Goal: Information Seeking & Learning: Check status

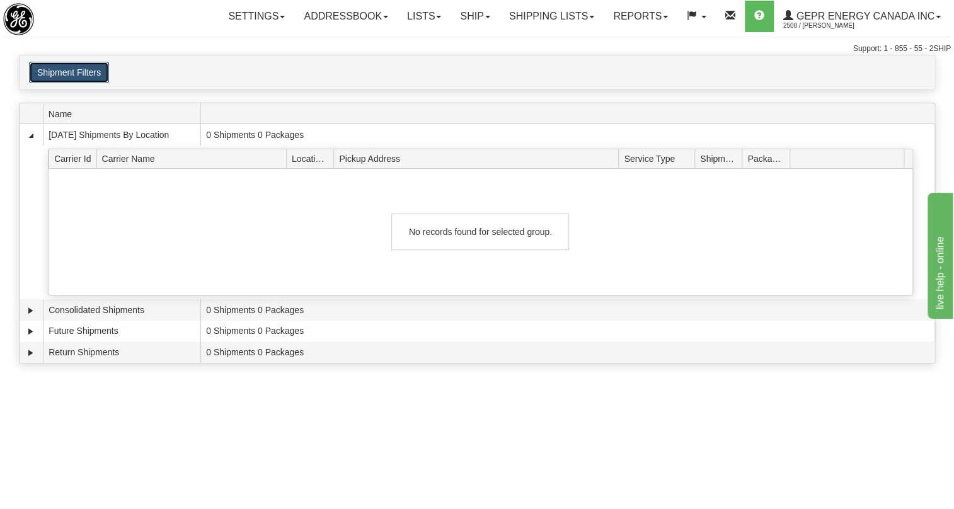
click at [88, 72] on button "Shipment Filters" at bounding box center [69, 72] width 80 height 21
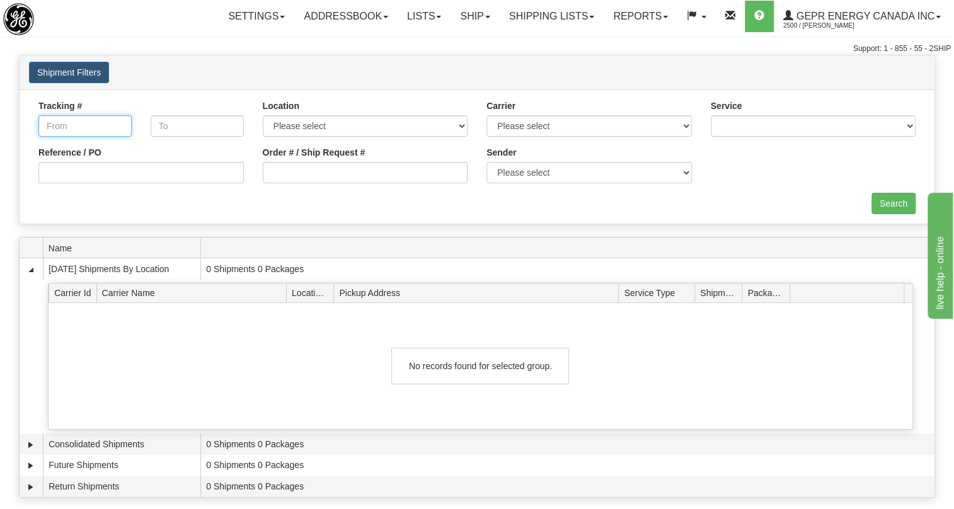
click at [93, 130] on input "Tracking #" at bounding box center [84, 125] width 93 height 21
type input "[DATE]"
click at [188, 125] on input "text" at bounding box center [197, 125] width 93 height 21
type input "[DATE]"
click at [910, 124] on select "Service" at bounding box center [813, 125] width 205 height 21
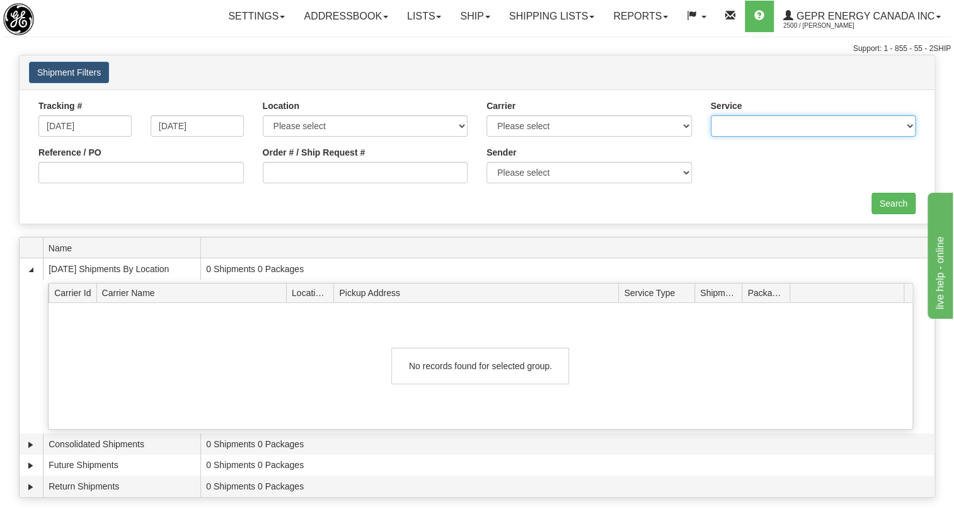
click at [908, 126] on select "Service" at bounding box center [813, 125] width 205 height 21
click at [767, 195] on div "Search" at bounding box center [477, 203] width 896 height 21
click at [888, 201] on input "Search" at bounding box center [893, 203] width 44 height 21
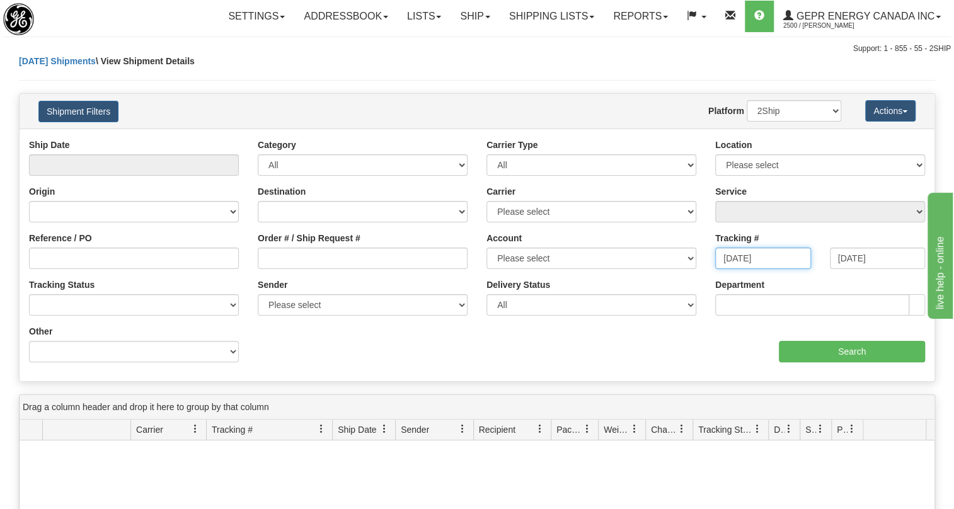
drag, startPoint x: 788, startPoint y: 253, endPoint x: 721, endPoint y: 258, distance: 67.0
click at [721, 258] on input "[DATE]" at bounding box center [763, 258] width 96 height 21
paste input "393493995844"
type input "393493995844"
drag, startPoint x: 889, startPoint y: 258, endPoint x: 820, endPoint y: 252, distance: 69.6
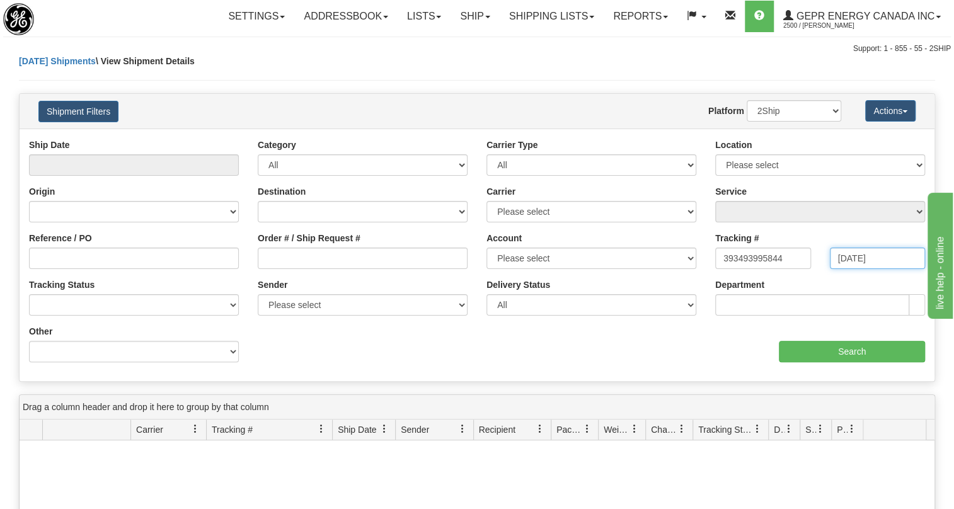
click at [820, 252] on div "Tracking To 10/01/2025" at bounding box center [877, 255] width 115 height 47
click at [853, 350] on input "Search" at bounding box center [852, 351] width 146 height 21
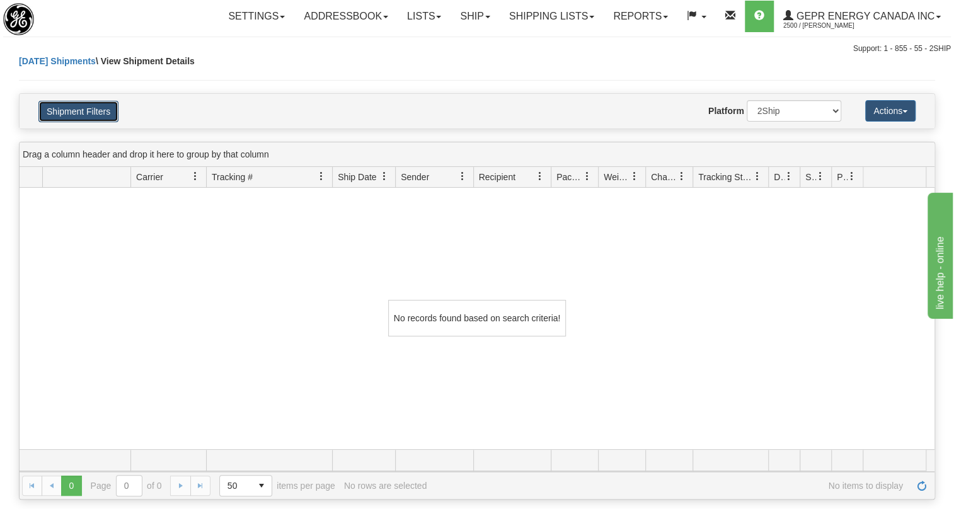
click at [101, 112] on button "Shipment Filters" at bounding box center [78, 111] width 80 height 21
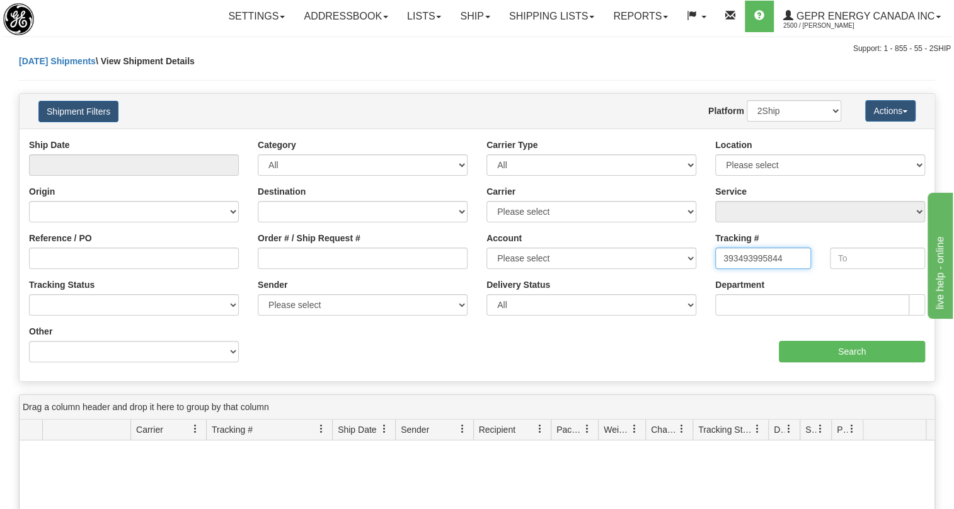
drag, startPoint x: 789, startPoint y: 260, endPoint x: 686, endPoint y: 258, distance: 102.7
click at [686, 258] on div "Ship Date Category All Inbound Outbound Carrier Type All Most Common Small Pack…" at bounding box center [477, 255] width 915 height 233
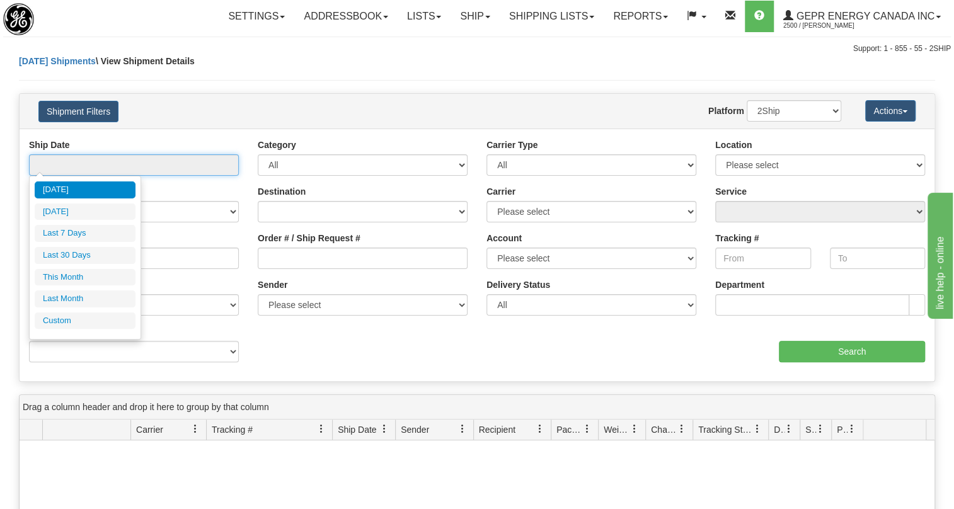
click at [68, 160] on input "text" at bounding box center [134, 164] width 210 height 21
click at [91, 233] on li "Last 7 Days" at bounding box center [85, 233] width 101 height 17
type input "From [DATE] To [DATE]"
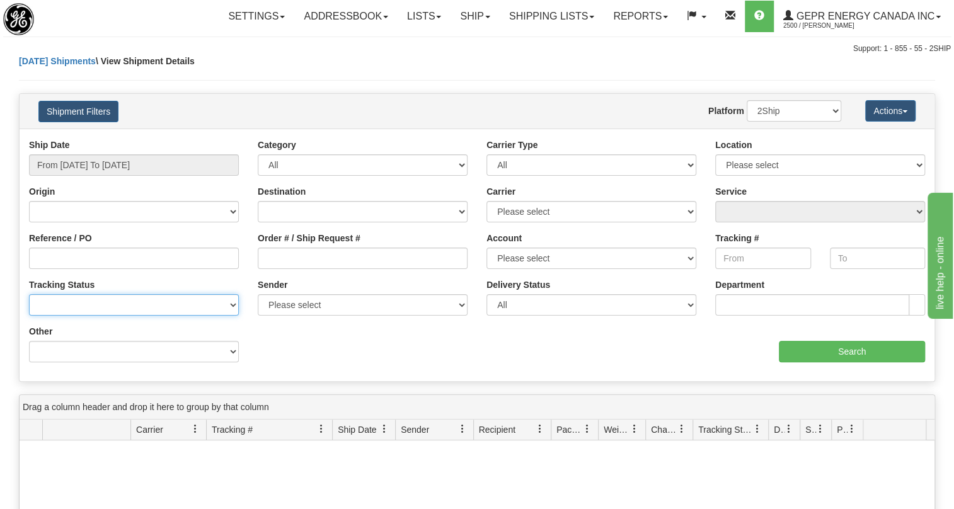
click at [233, 306] on select "No Tracking Info Delivered In Transit Out For Delivery Exception Partial Delive…" at bounding box center [134, 304] width 210 height 21
select select "Not Delivered"
click at [29, 294] on select "No Tracking Info Delivered In Transit Out For Delivery Exception Partial Delive…" at bounding box center [134, 304] width 210 height 21
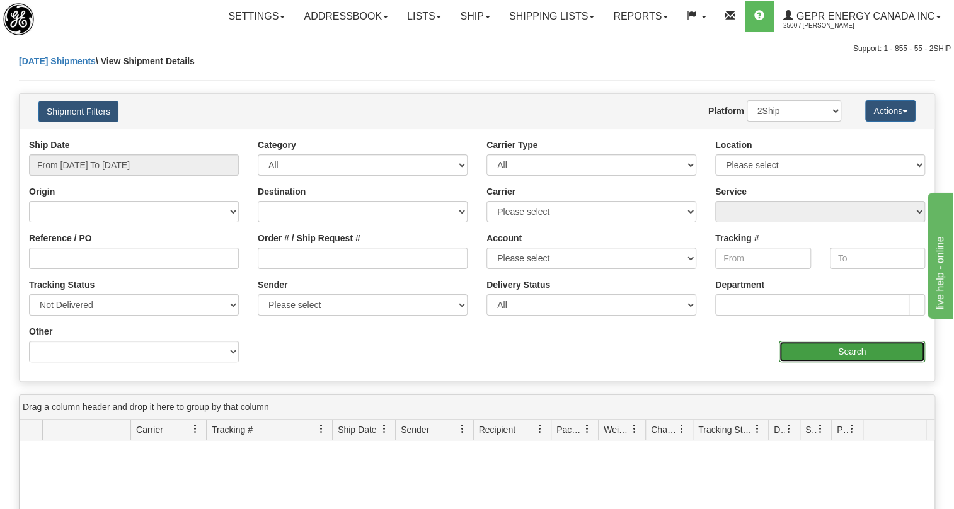
click at [851, 352] on input "Search" at bounding box center [852, 351] width 146 height 21
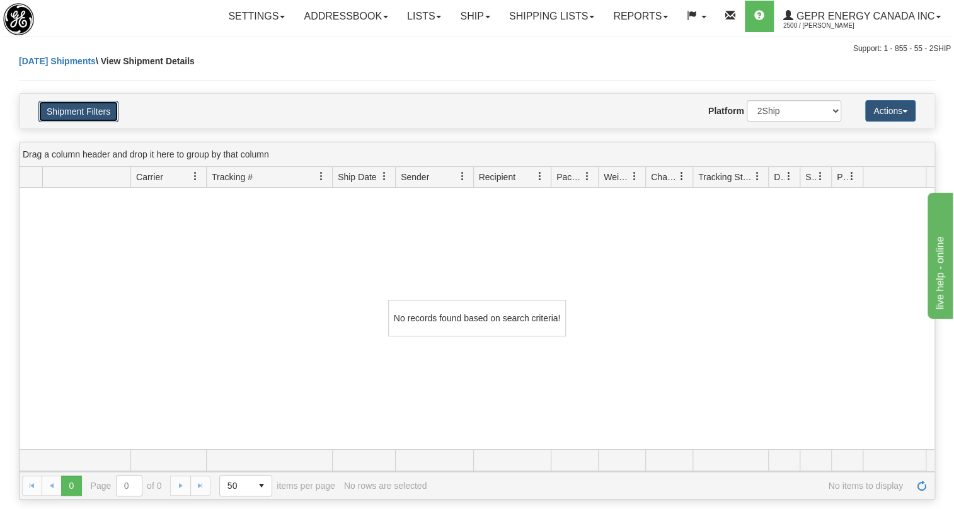
click at [107, 113] on button "Shipment Filters" at bounding box center [78, 111] width 80 height 21
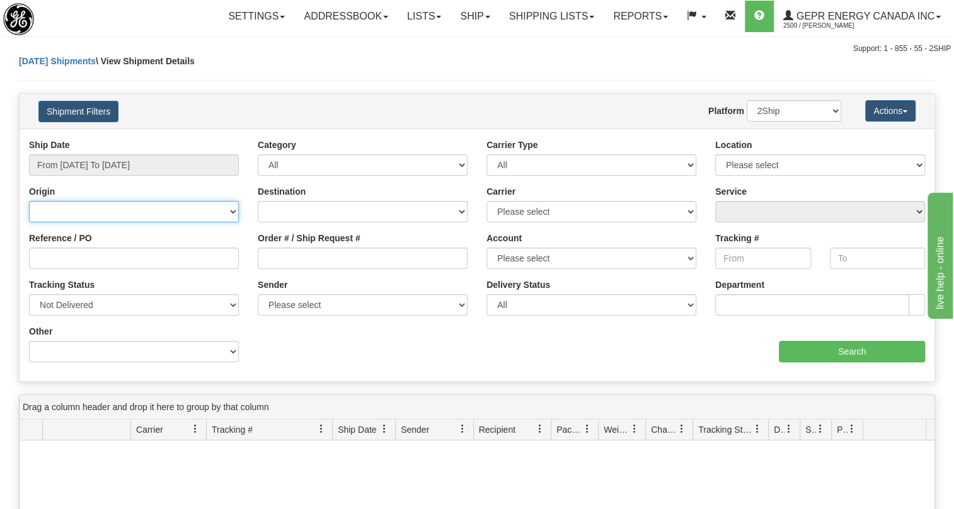
click at [238, 210] on select "[GEOGRAPHIC_DATA] [GEOGRAPHIC_DATA] [GEOGRAPHIC_DATA] [US_STATE] [GEOGRAPHIC_DA…" at bounding box center [134, 211] width 210 height 21
select select "CA"
click at [29, 201] on select "[GEOGRAPHIC_DATA] [GEOGRAPHIC_DATA] [GEOGRAPHIC_DATA] [US_STATE] [GEOGRAPHIC_DA…" at bounding box center [134, 211] width 210 height 21
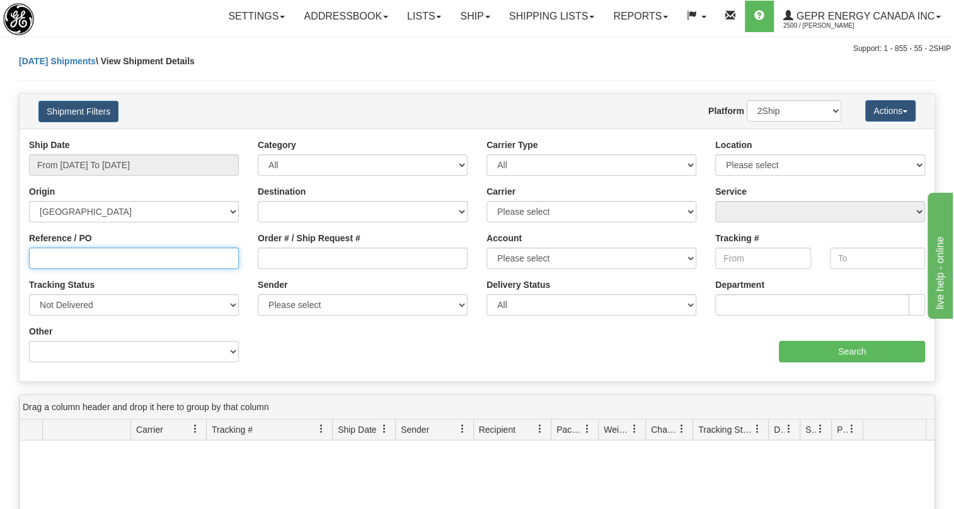
click at [50, 250] on input "Reference / PO" at bounding box center [134, 258] width 210 height 21
click at [229, 281] on div "Tracking Status No Tracking Info Delivered In Transit Out For Delivery Exceptio…" at bounding box center [134, 297] width 210 height 37
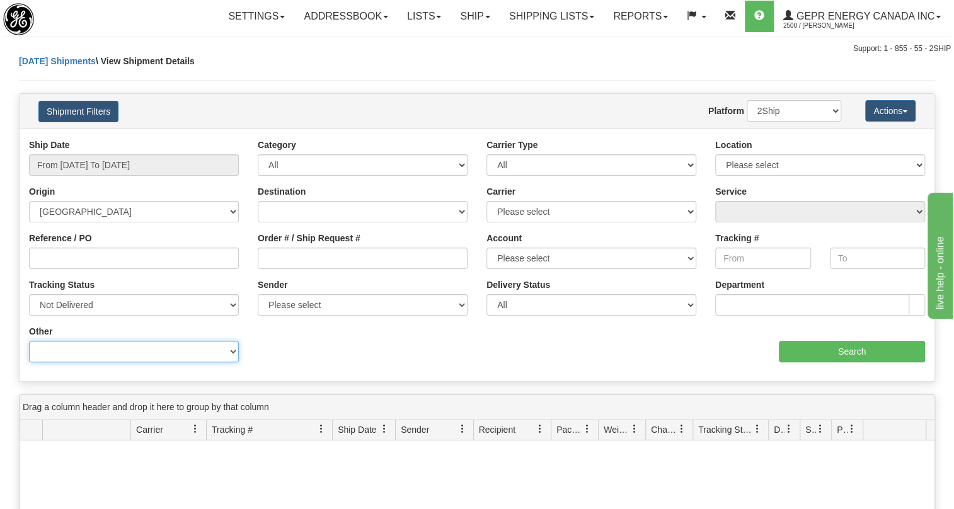
click at [235, 353] on select "Billing Account # Billing Type BOL # (LTL) Commodity Or Documents Consolidation…" at bounding box center [134, 351] width 210 height 21
click at [315, 347] on div "Ship Date From [DATE] To [DATE] Category All Inbound Outbound Carrier Type All …" at bounding box center [477, 255] width 915 height 233
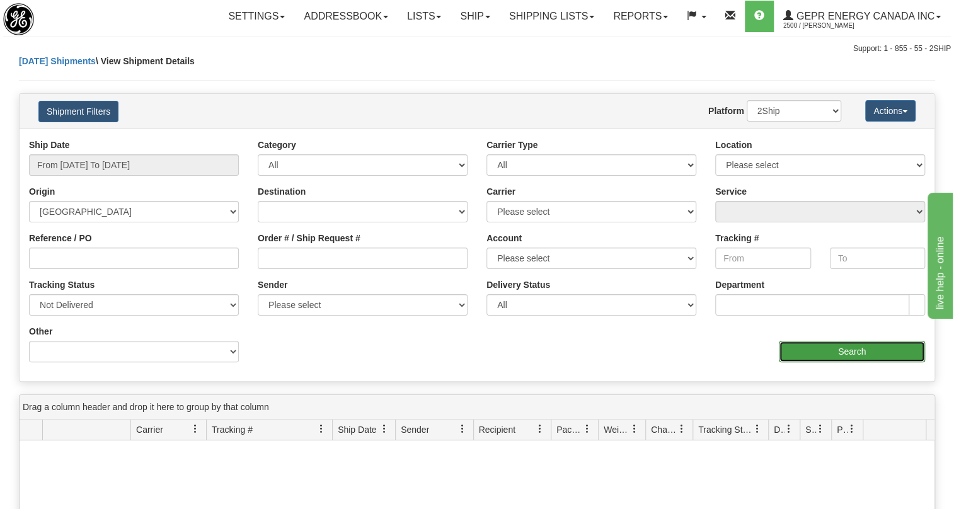
click at [851, 352] on input "Search" at bounding box center [852, 351] width 146 height 21
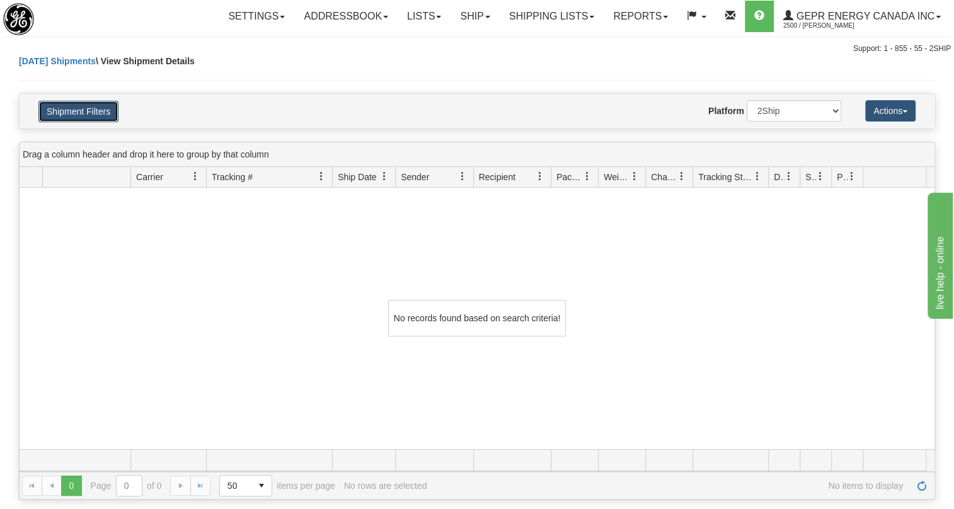
click at [78, 112] on button "Shipment Filters" at bounding box center [78, 111] width 80 height 21
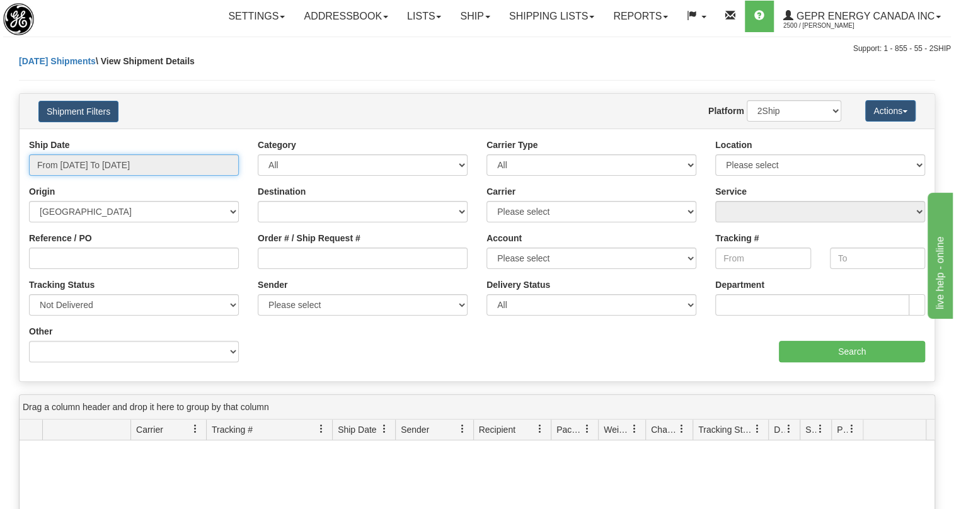
click at [79, 168] on input "From [DATE] To [DATE]" at bounding box center [134, 164] width 210 height 21
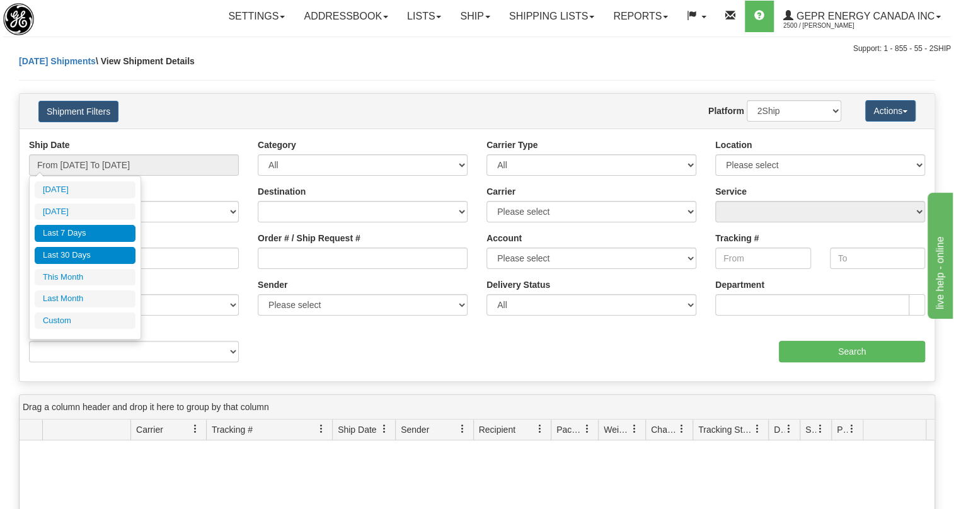
click at [108, 252] on li "Last 30 Days" at bounding box center [85, 255] width 101 height 17
type input "From [DATE] To [DATE]"
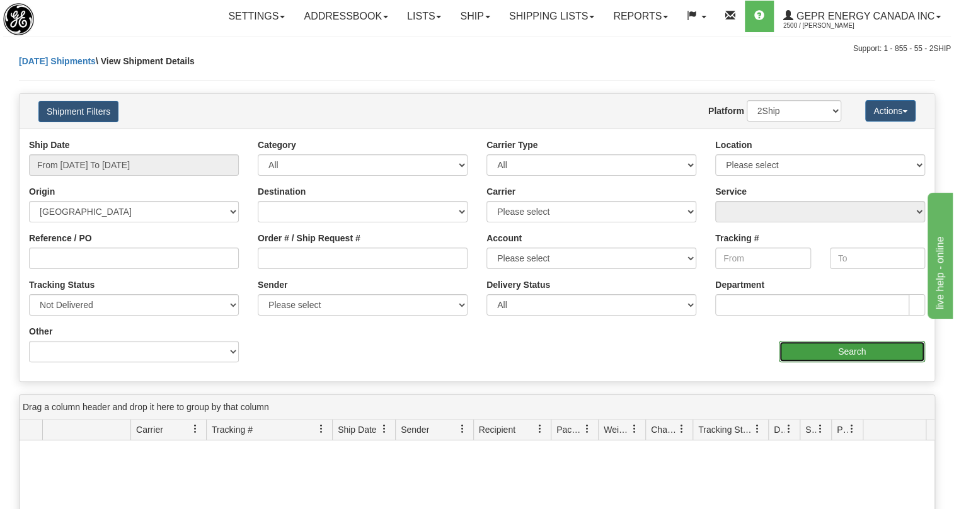
click at [851, 352] on input "Search" at bounding box center [852, 351] width 146 height 21
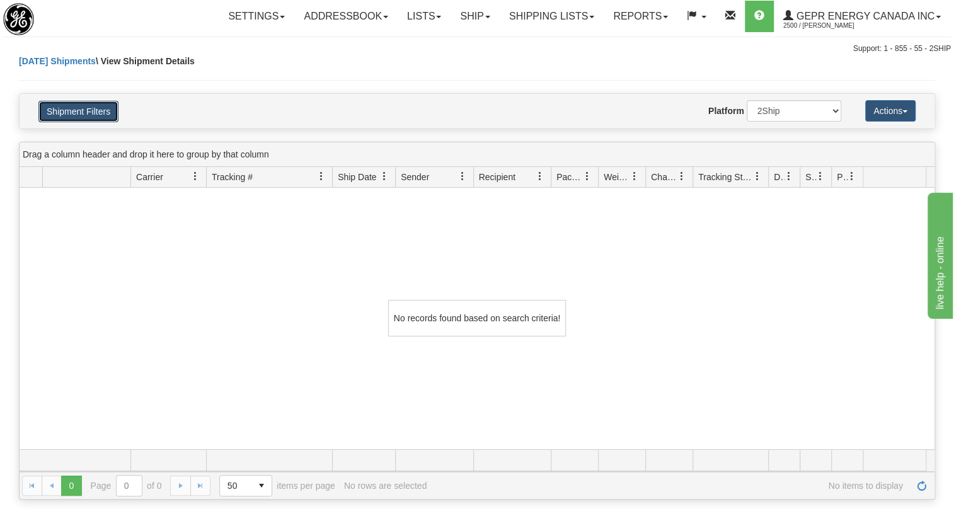
click at [88, 103] on button "Shipment Filters" at bounding box center [78, 111] width 80 height 21
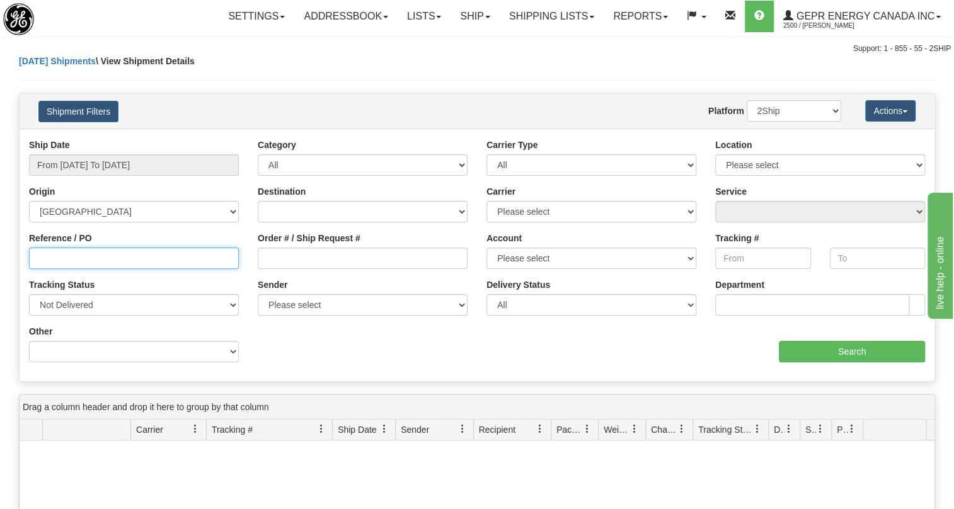
click at [96, 258] on input "Reference / PO" at bounding box center [134, 258] width 210 height 21
paste input "4400068728"
type input "4400068728"
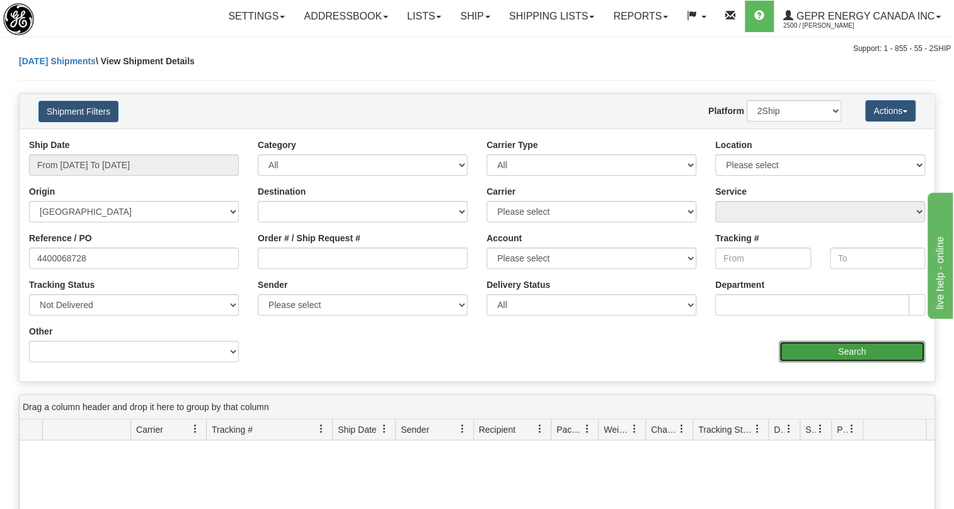
click at [846, 349] on input "Search" at bounding box center [852, 351] width 146 height 21
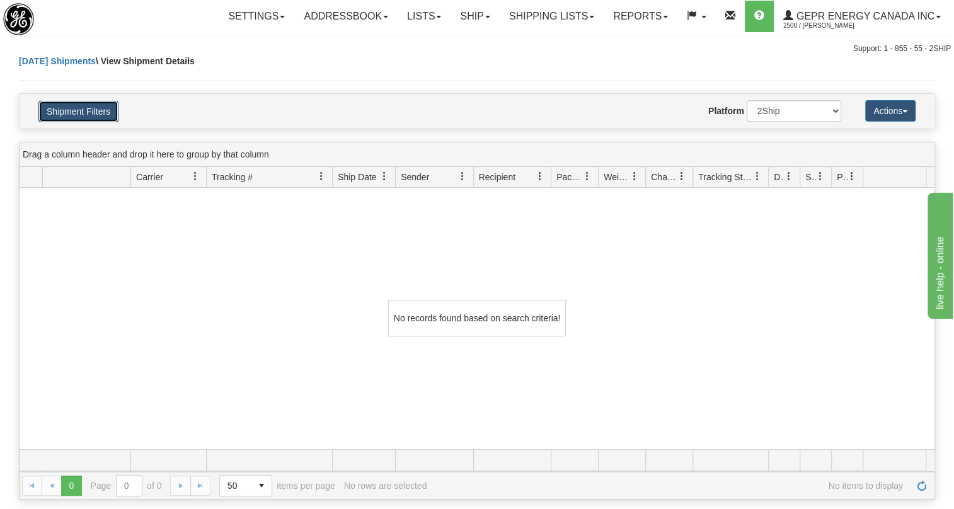
click at [102, 111] on button "Shipment Filters" at bounding box center [78, 111] width 80 height 21
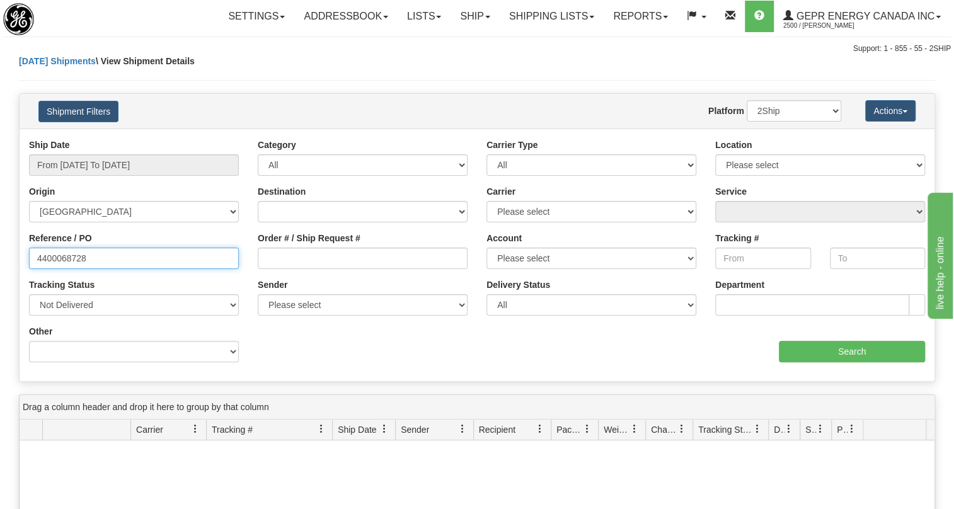
drag, startPoint x: 89, startPoint y: 258, endPoint x: 76, endPoint y: 258, distance: 13.2
click at [76, 258] on input "4400068728" at bounding box center [134, 258] width 210 height 21
click at [124, 259] on input "4400068728" at bounding box center [134, 258] width 210 height 21
click at [715, 254] on input "Tracking #" at bounding box center [763, 258] width 96 height 21
paste input "393493995844"
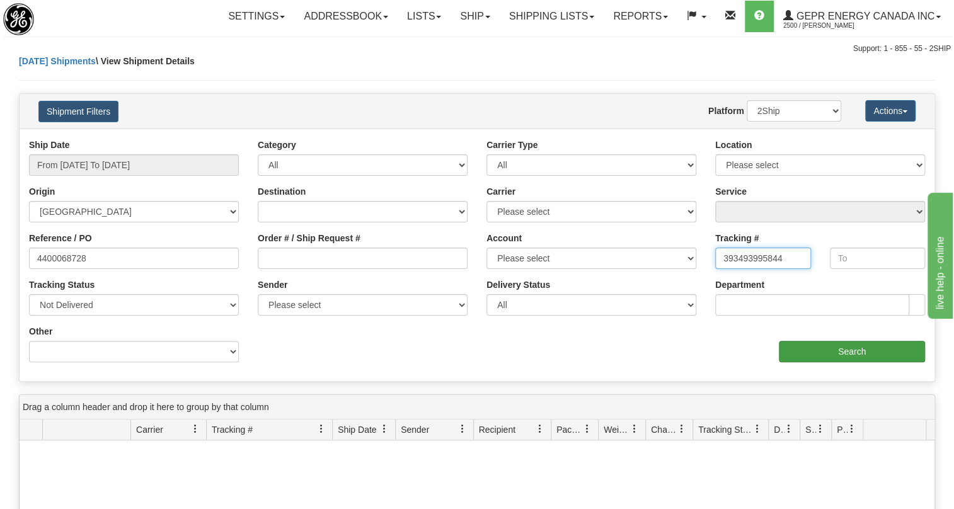
type input "393493995844"
click at [853, 347] on input "Search" at bounding box center [852, 351] width 146 height 21
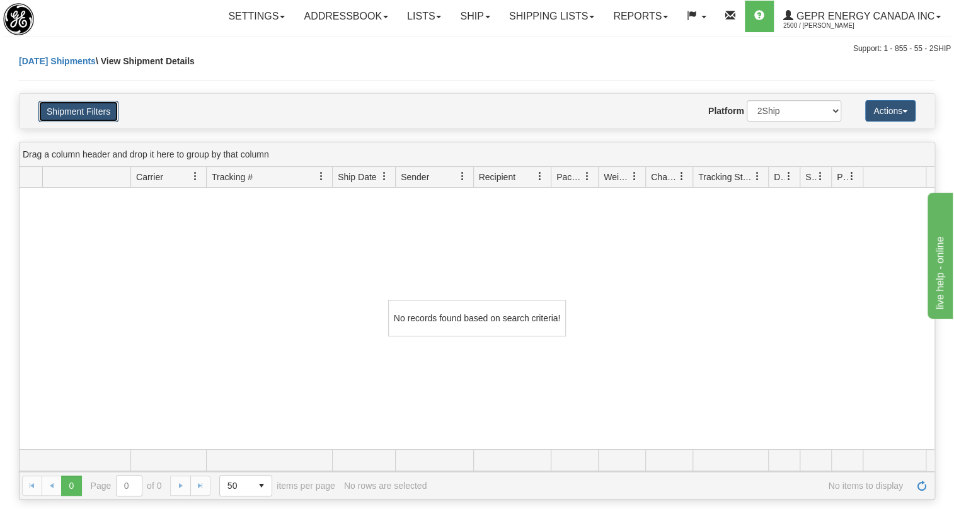
drag, startPoint x: 97, startPoint y: 113, endPoint x: 299, endPoint y: 140, distance: 203.4
click at [100, 113] on button "Shipment Filters" at bounding box center [78, 111] width 80 height 21
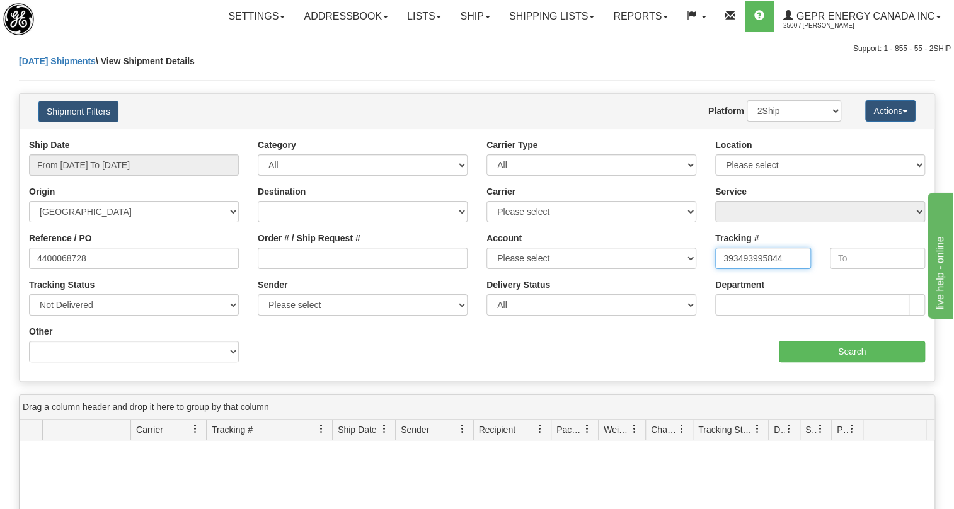
drag, startPoint x: 793, startPoint y: 263, endPoint x: 707, endPoint y: 260, distance: 85.8
click at [707, 260] on div "Tracking # 393493995844" at bounding box center [763, 255] width 115 height 47
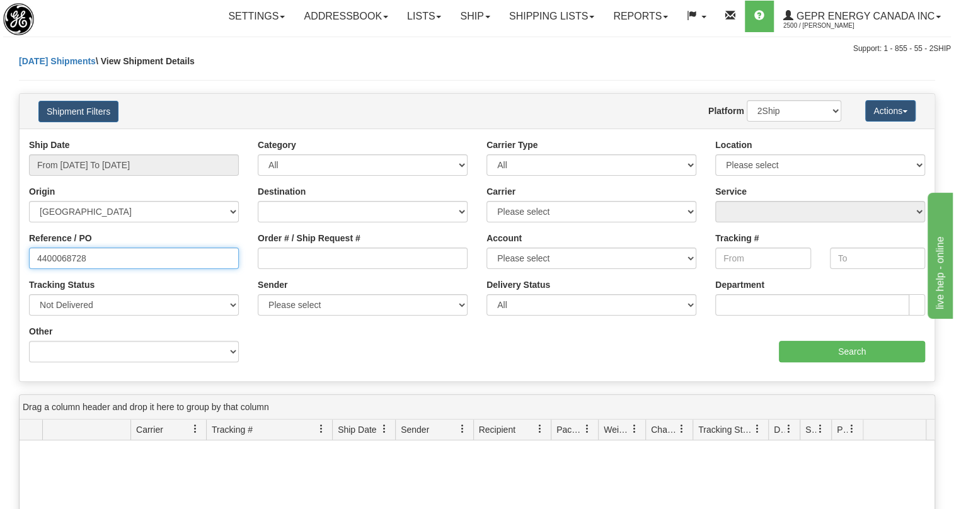
drag, startPoint x: 108, startPoint y: 256, endPoint x: 11, endPoint y: 263, distance: 98.0
click at [11, 263] on div "Please wait... × Confirm Delete Delete Cancel × Confirm Delete Yes No Cancel × …" at bounding box center [477, 404] width 954 height 698
paste input "393493995844"
type input "393493995844"
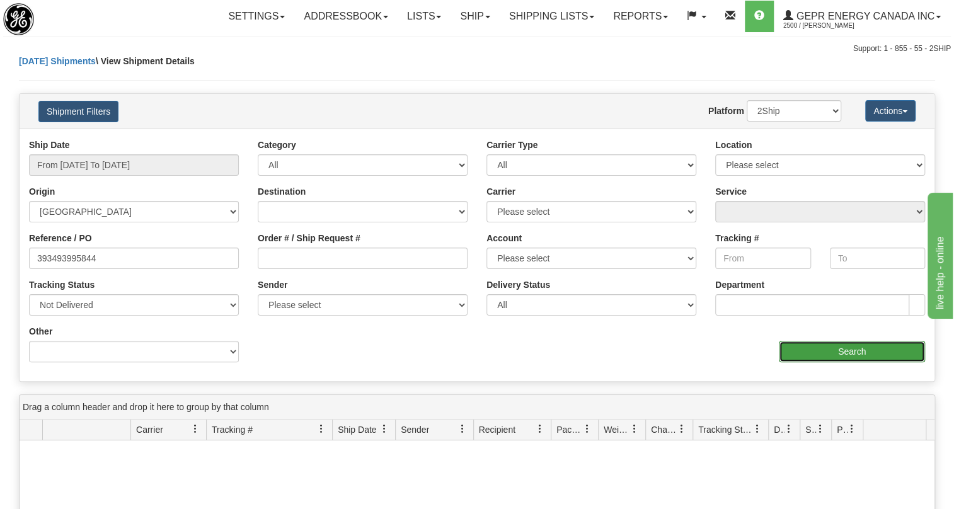
click at [846, 347] on input "Search" at bounding box center [852, 351] width 146 height 21
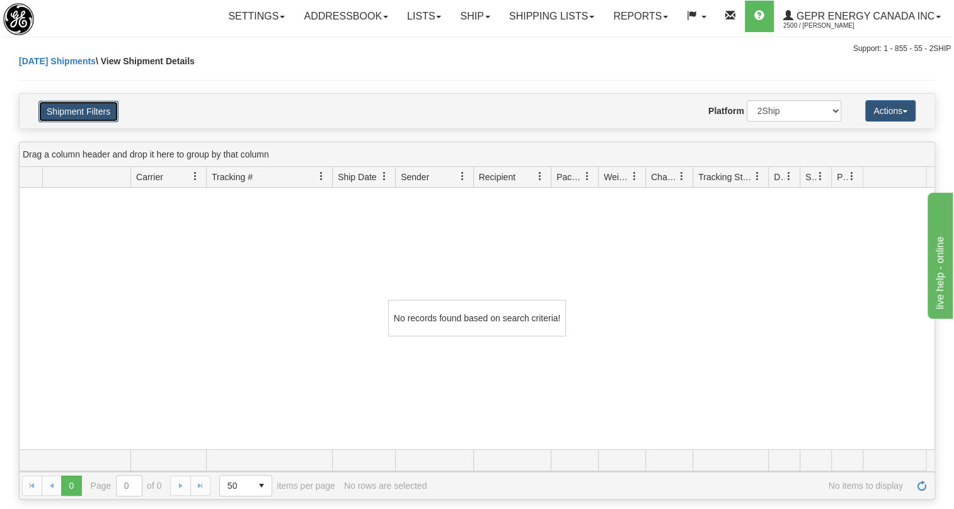
click at [107, 113] on button "Shipment Filters" at bounding box center [78, 111] width 80 height 21
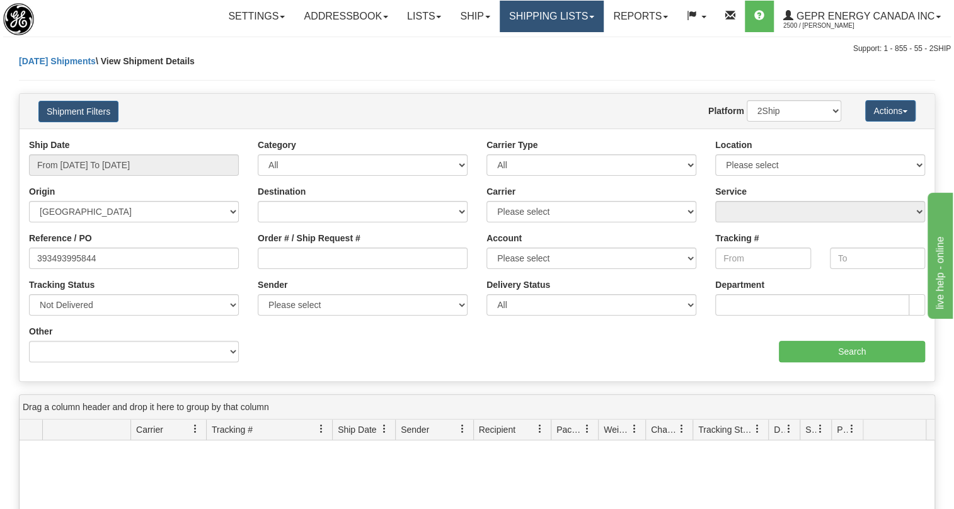
click at [585, 14] on link "Shipping lists" at bounding box center [552, 17] width 104 height 32
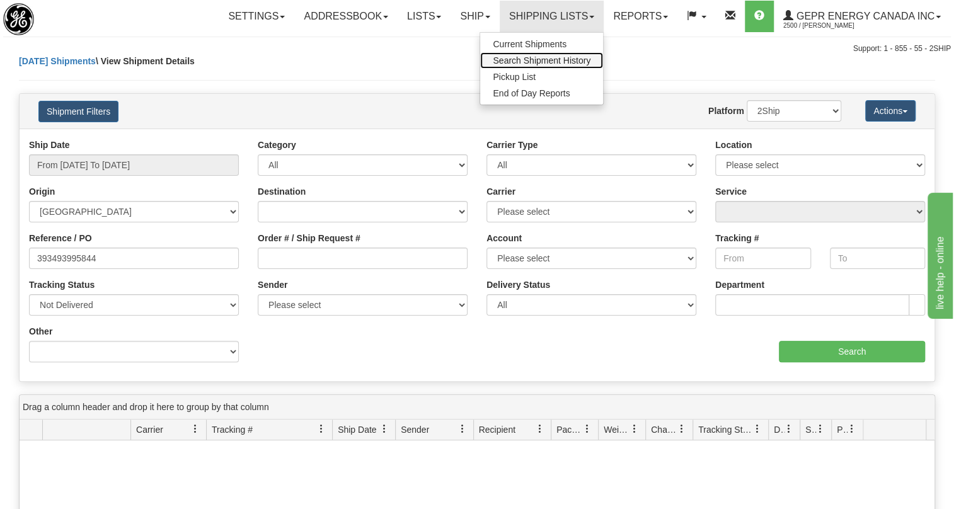
click at [551, 60] on span "Search Shipment History" at bounding box center [542, 60] width 98 height 10
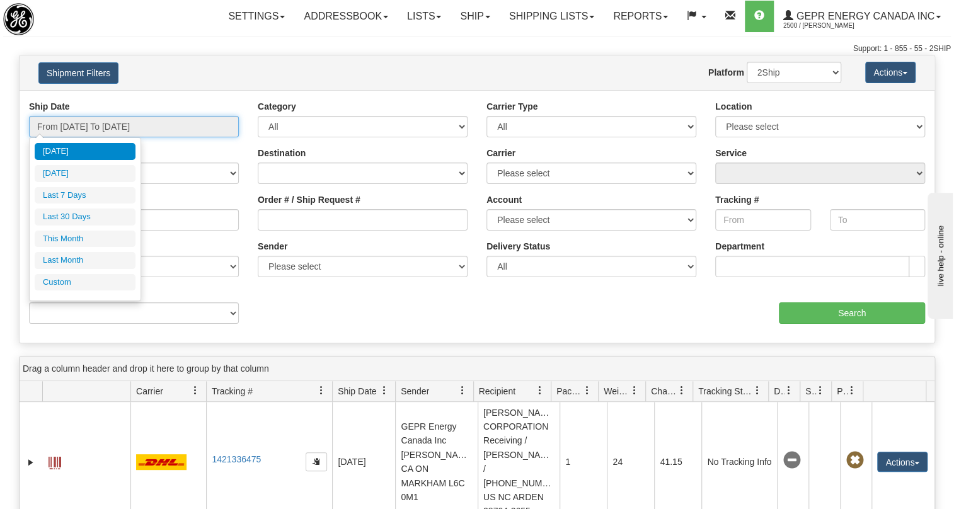
click at [81, 124] on input "From [DATE] To [DATE]" at bounding box center [134, 126] width 210 height 21
click at [81, 193] on li "Last 7 Days" at bounding box center [85, 195] width 101 height 17
type input "From [DATE] To [DATE]"
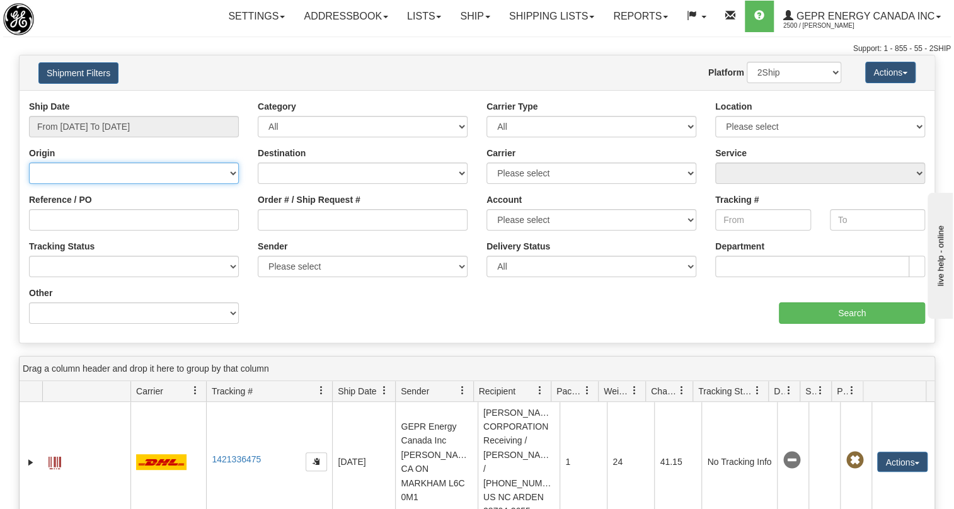
click at [232, 176] on select "[GEOGRAPHIC_DATA] [GEOGRAPHIC_DATA] [GEOGRAPHIC_DATA] [US_STATE] [GEOGRAPHIC_DA…" at bounding box center [134, 173] width 210 height 21
select select "CA"
click at [29, 163] on select "[GEOGRAPHIC_DATA] [GEOGRAPHIC_DATA] [GEOGRAPHIC_DATA] [US_STATE] [GEOGRAPHIC_DA…" at bounding box center [134, 173] width 210 height 21
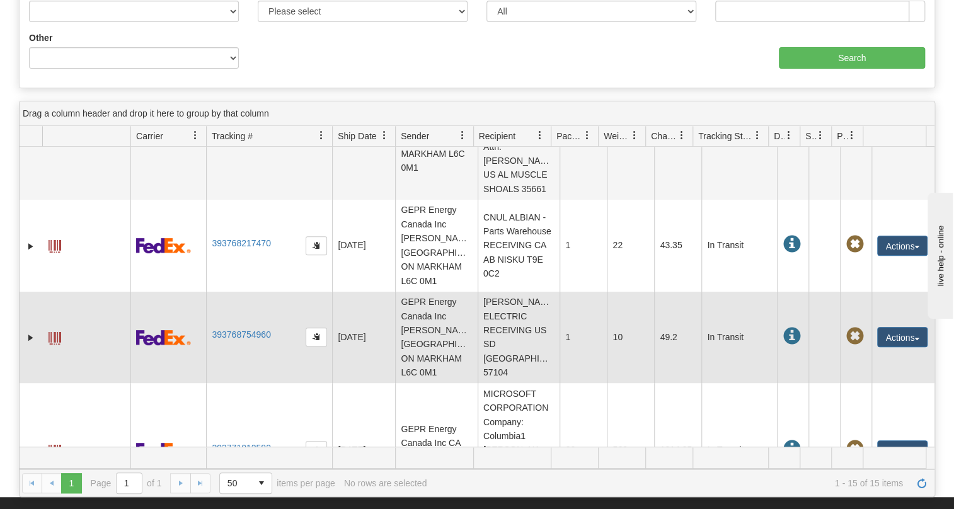
scroll to position [401, 0]
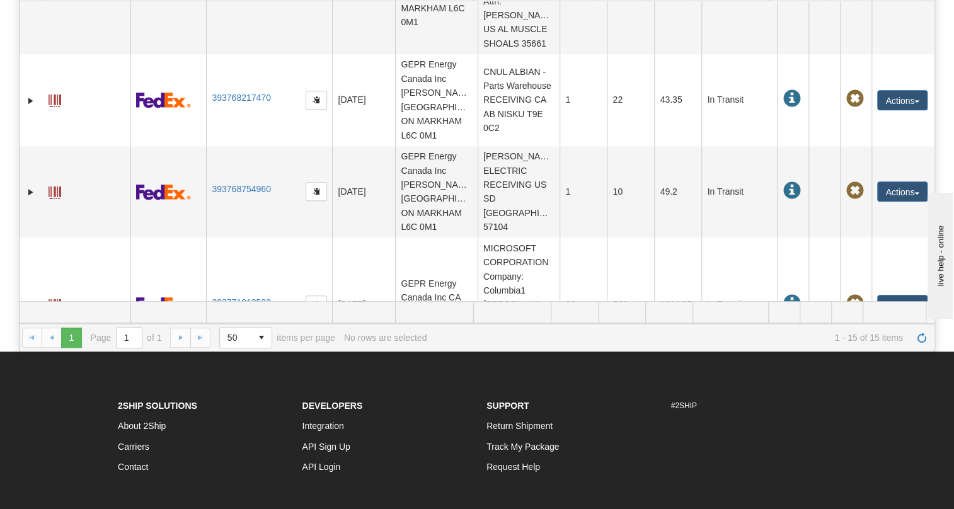
click at [179, 339] on div "1 1 Page 1 of 1 50 25 50 100 500 1000 items per page 1 - 15 of 15 items No rows…" at bounding box center [477, 337] width 915 height 27
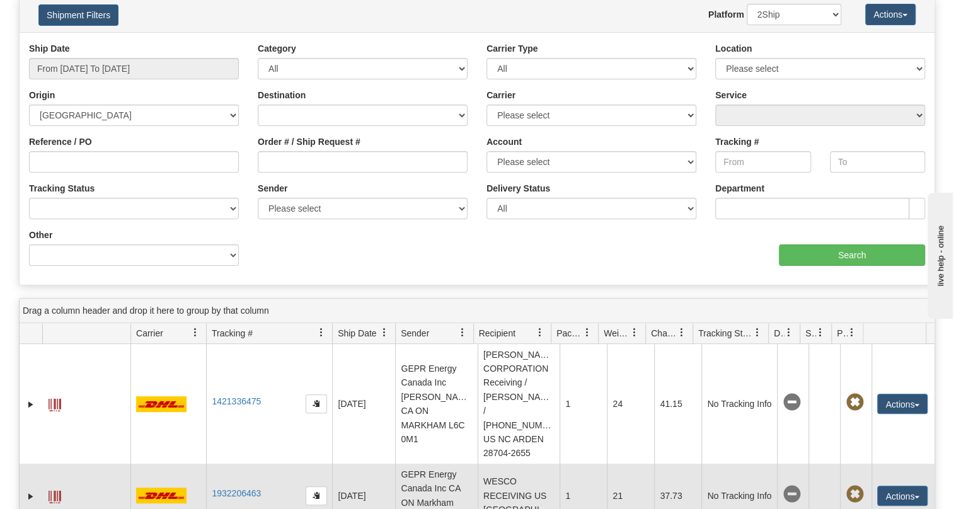
scroll to position [57, 0]
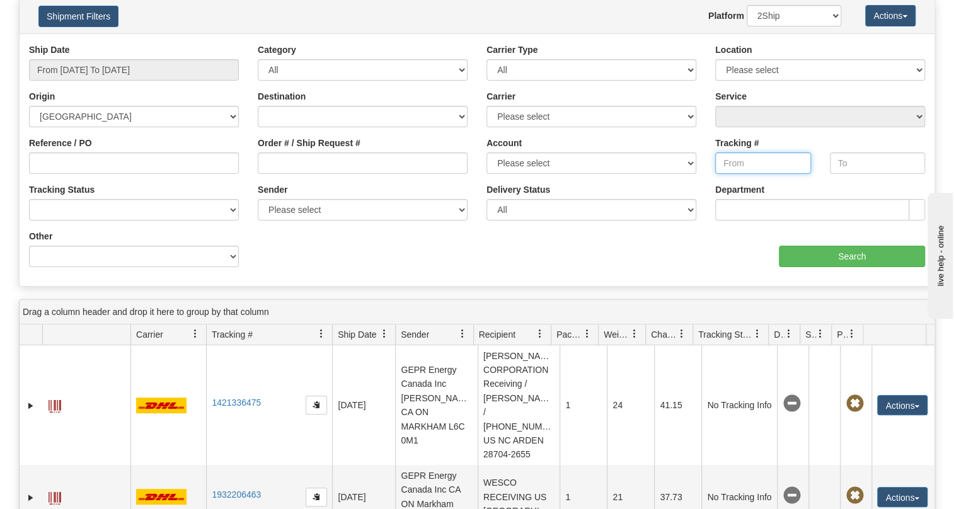
click at [740, 164] on input "Tracking #" at bounding box center [763, 162] width 96 height 21
paste input "393493995844"
type input "393493995844"
click at [689, 118] on select "Please select 2Ship [DATE] DHL FedEx Express® FedEx® LTL Purolator UPS" at bounding box center [591, 116] width 210 height 21
select select "2"
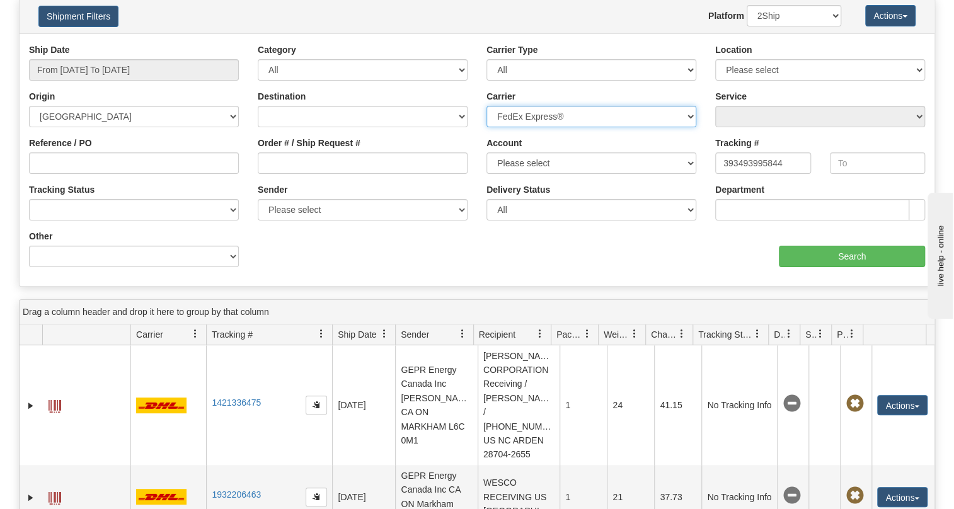
click at [486, 106] on select "Please select 2Ship [DATE] DHL FedEx Express® FedEx® LTL Purolator UPS" at bounding box center [591, 116] width 210 height 21
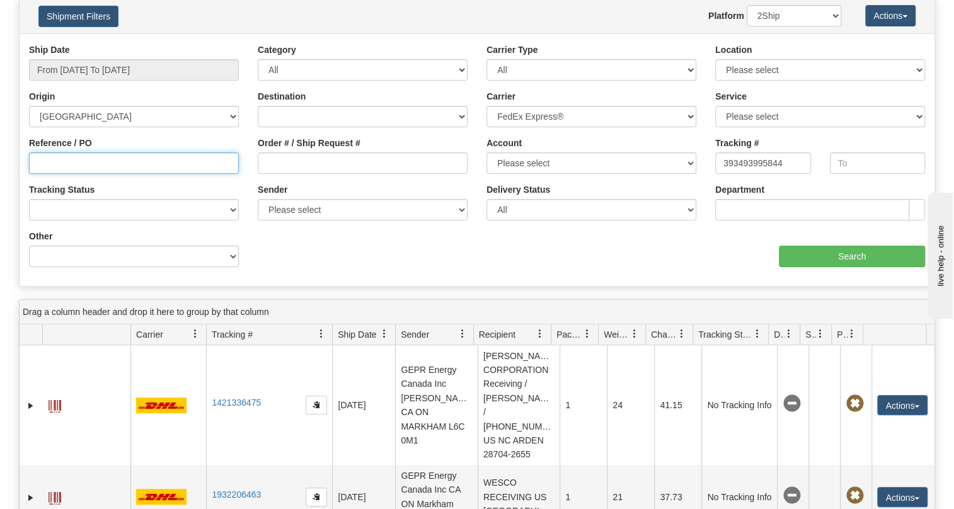
click at [63, 161] on input "Reference / PO" at bounding box center [134, 162] width 210 height 21
paste input "4400068728"
type input "4400068728"
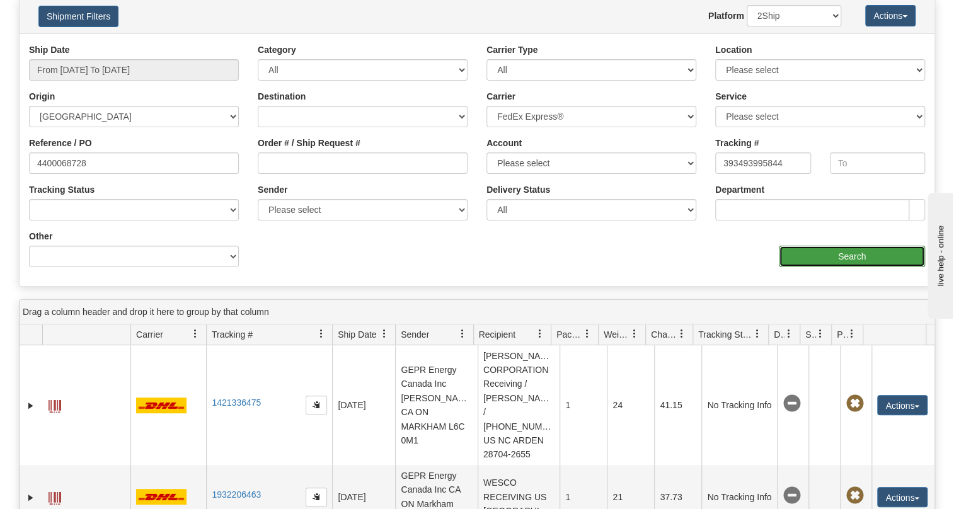
click at [854, 254] on input "Search" at bounding box center [852, 256] width 146 height 21
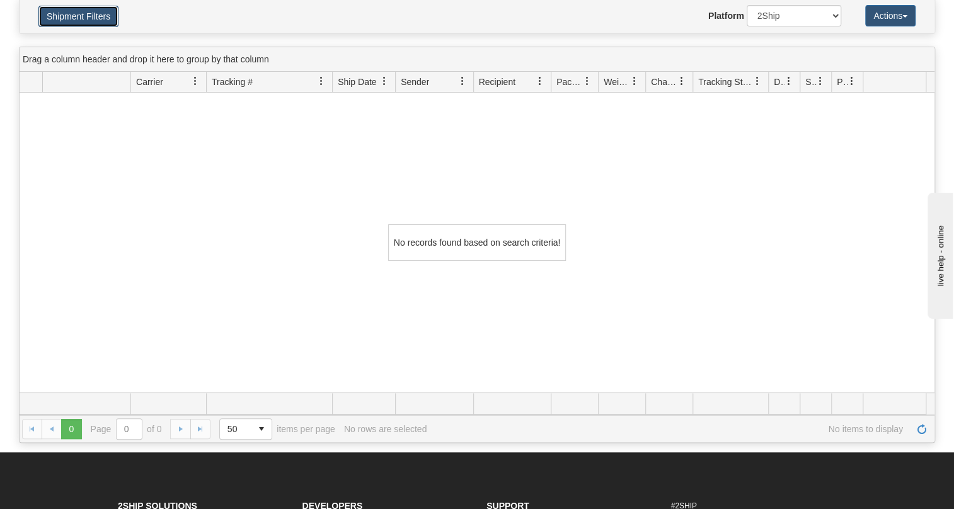
click at [95, 13] on button "Shipment Filters" at bounding box center [78, 16] width 80 height 21
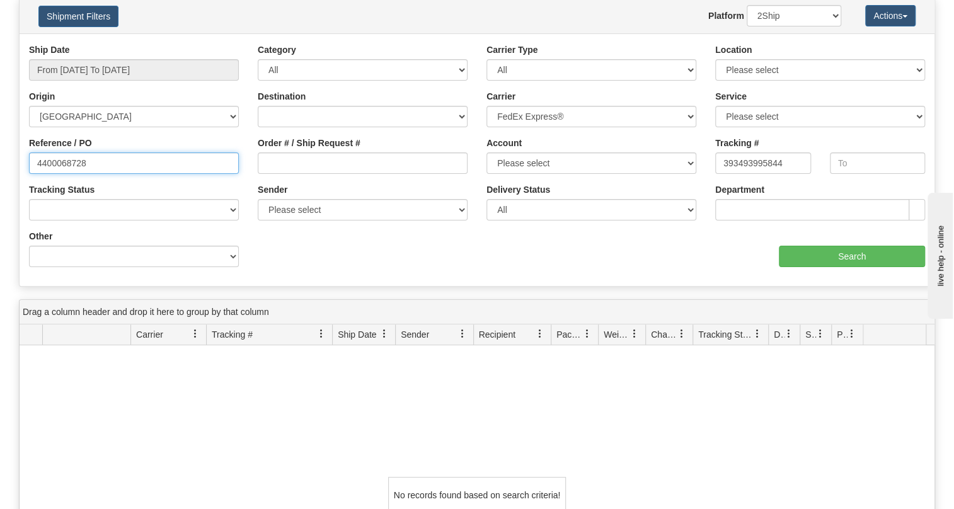
drag, startPoint x: 87, startPoint y: 162, endPoint x: -5, endPoint y: 180, distance: 93.7
click at [0, 180] on html "Upgrade Account Cancel Toggle navigation Settings New Senders" at bounding box center [477, 197] width 954 height 509
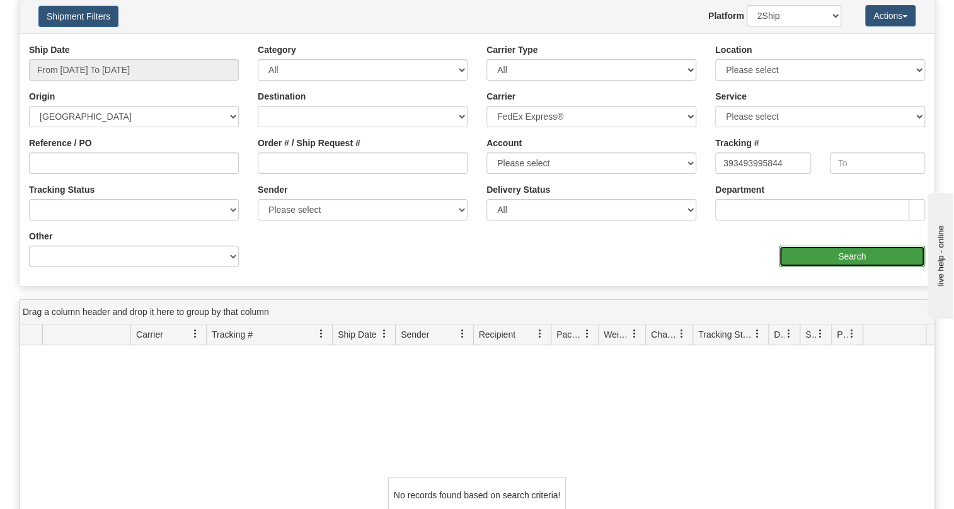
click at [851, 253] on input "Search" at bounding box center [852, 256] width 146 height 21
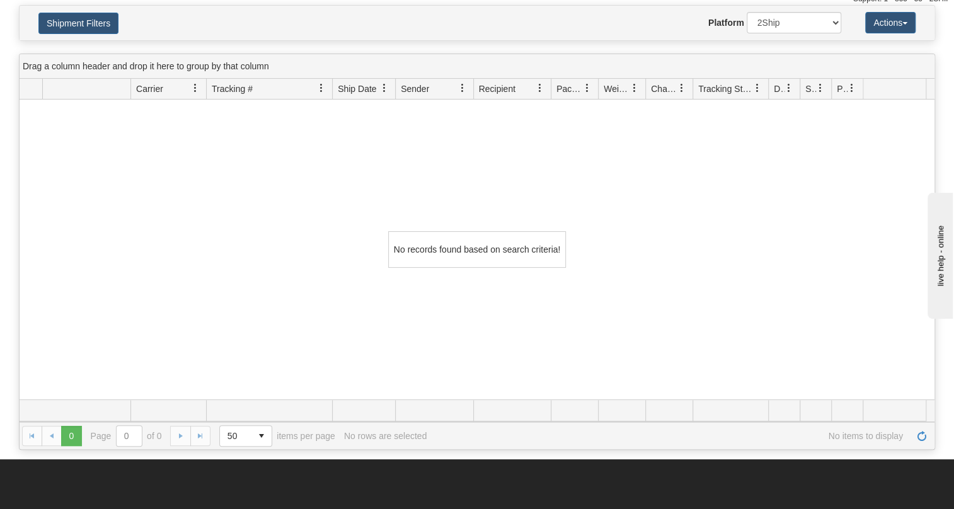
scroll to position [0, 0]
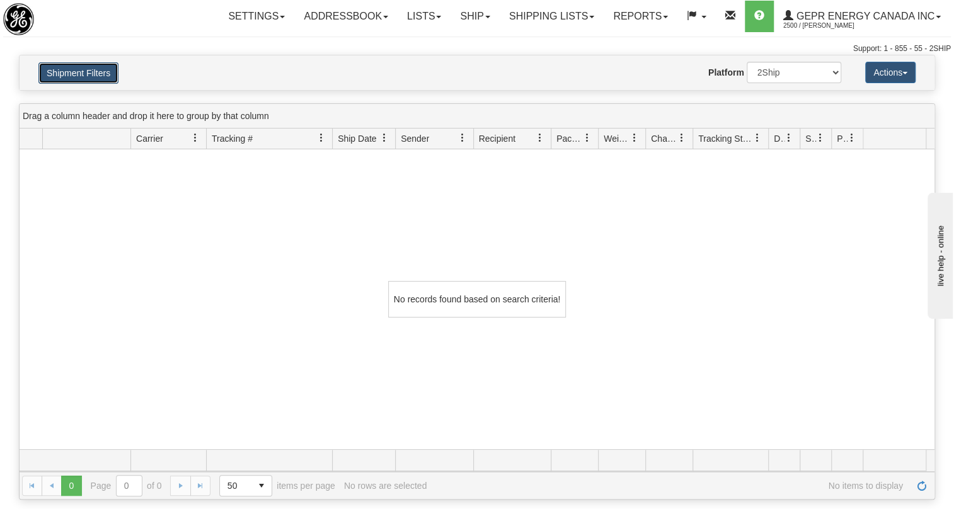
click at [71, 83] on button "Shipment Filters" at bounding box center [78, 72] width 80 height 21
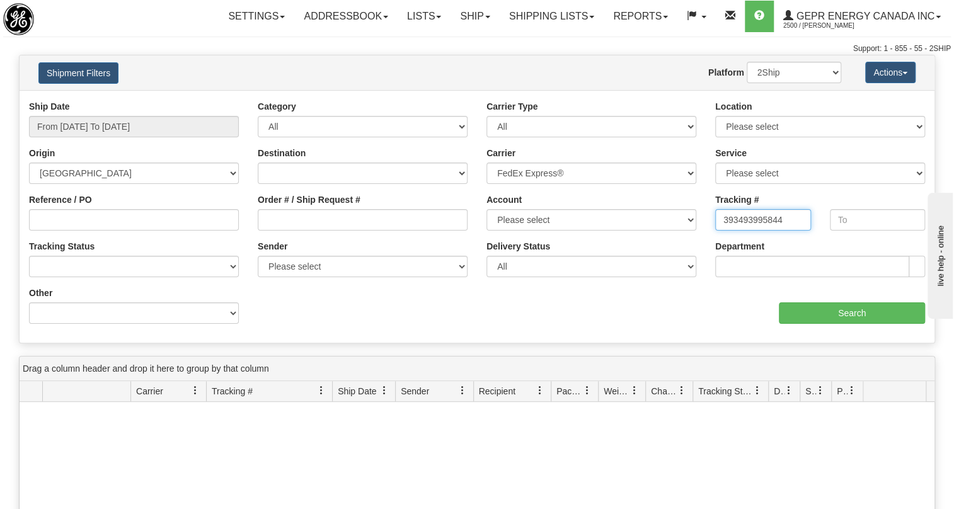
drag, startPoint x: 784, startPoint y: 217, endPoint x: 672, endPoint y: 222, distance: 112.9
click at [672, 222] on div "Ship Date From [DATE] To [DATE] Category All Inbound Outbound Carrier Type All …" at bounding box center [477, 216] width 915 height 233
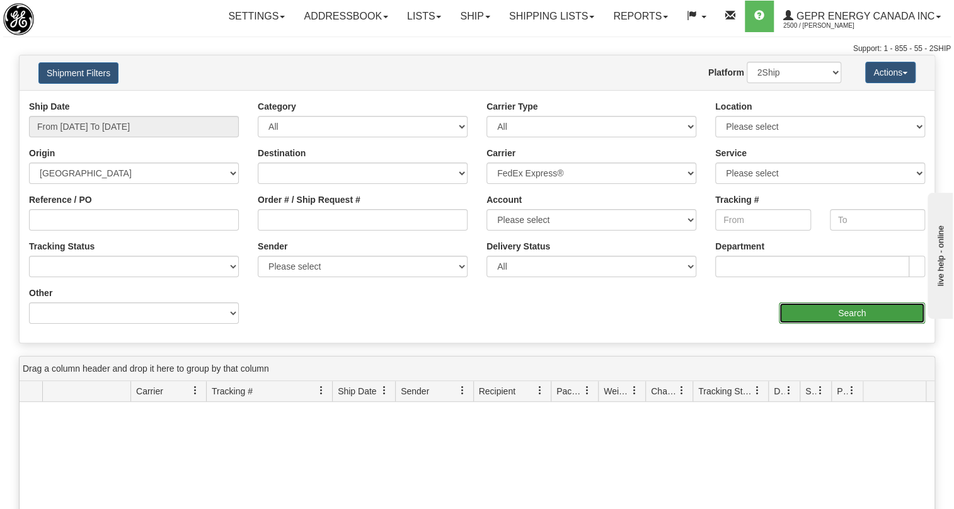
click at [854, 313] on input "Search" at bounding box center [852, 312] width 146 height 21
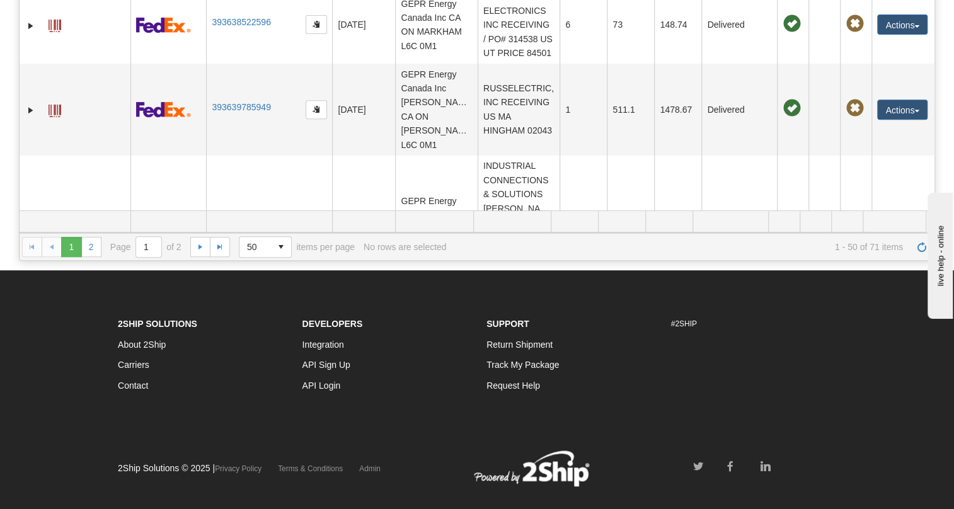
scroll to position [260, 0]
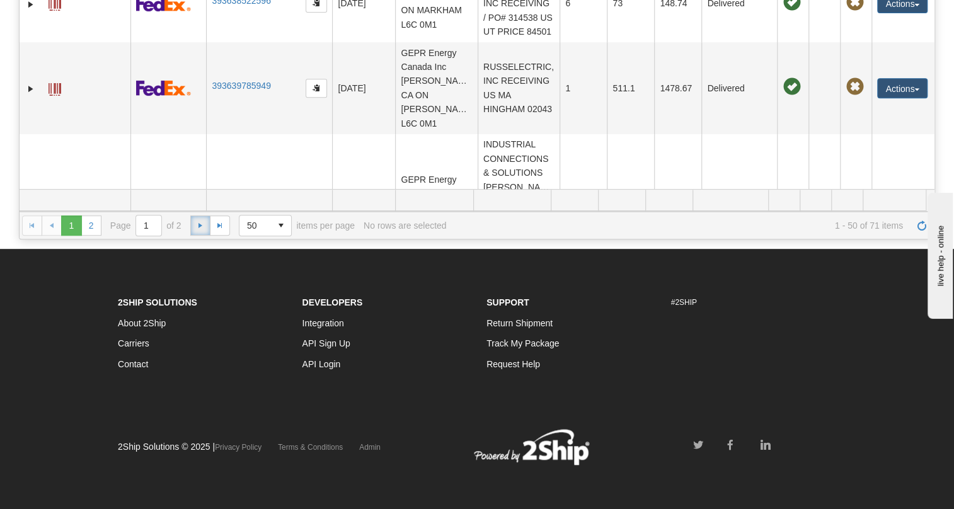
click at [201, 230] on link "Go to the next page" at bounding box center [200, 225] width 20 height 20
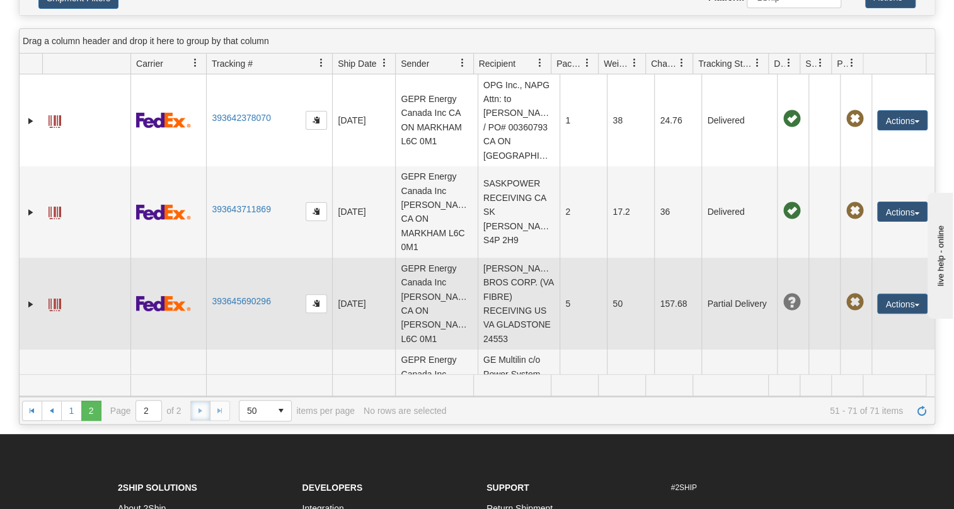
scroll to position [0, 0]
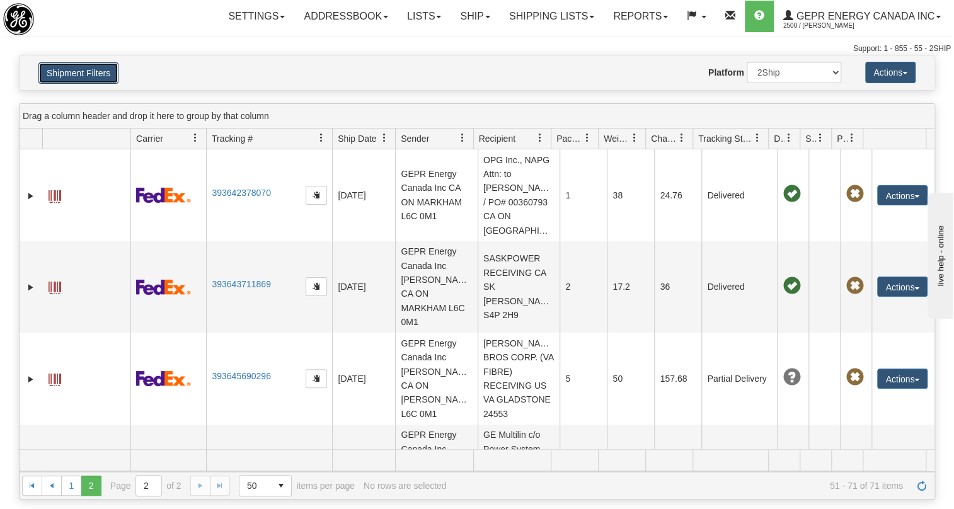
click at [98, 74] on button "Shipment Filters" at bounding box center [78, 72] width 80 height 21
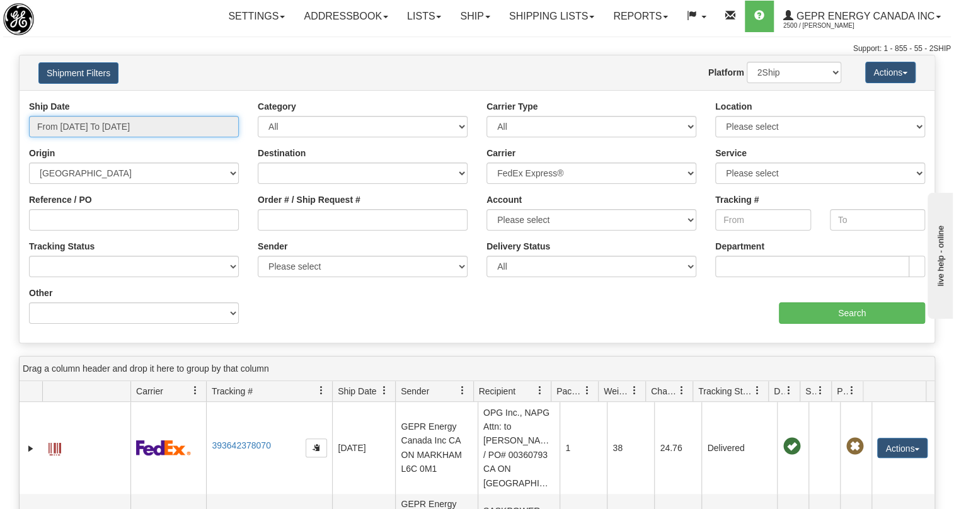
click at [115, 124] on input "From [DATE] To [DATE]" at bounding box center [134, 126] width 210 height 21
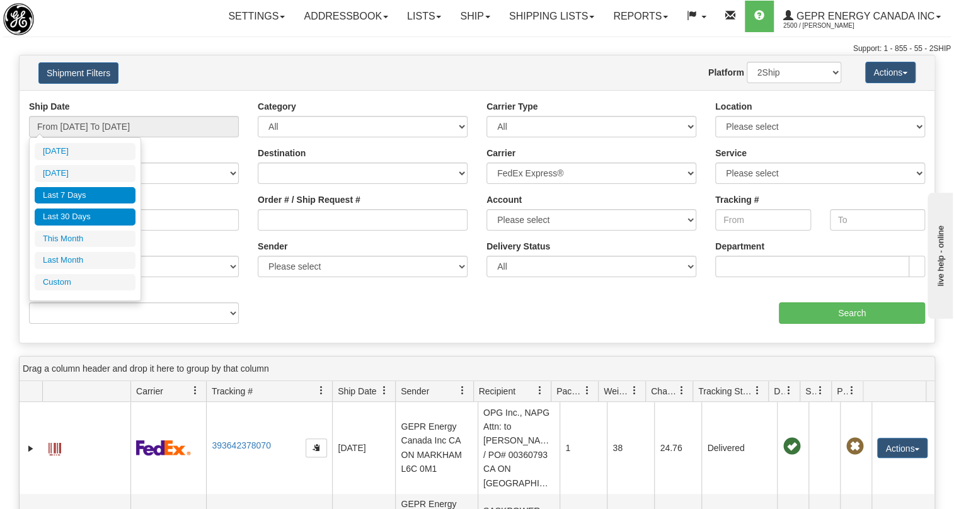
click at [65, 211] on li "Last 30 Days" at bounding box center [85, 217] width 101 height 17
type input "From [DATE] To [DATE]"
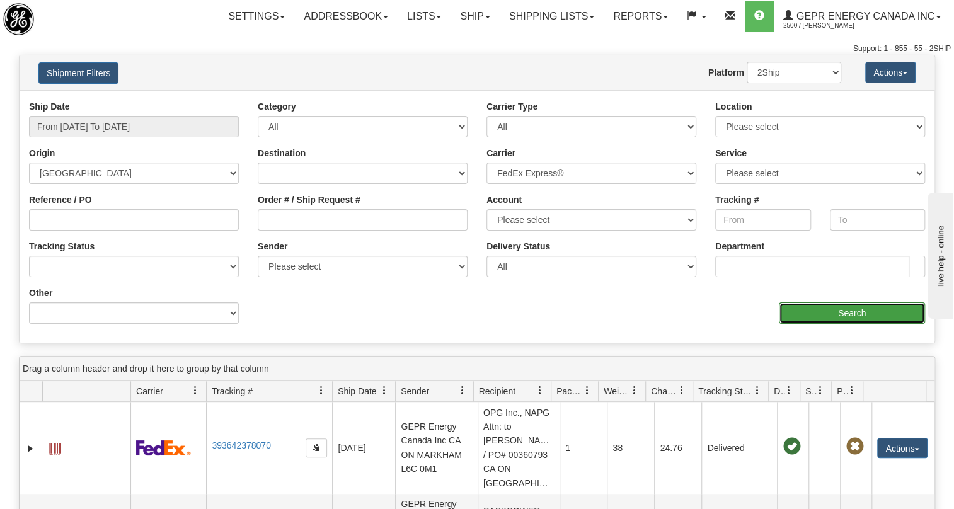
click at [853, 311] on input "Search" at bounding box center [852, 312] width 146 height 21
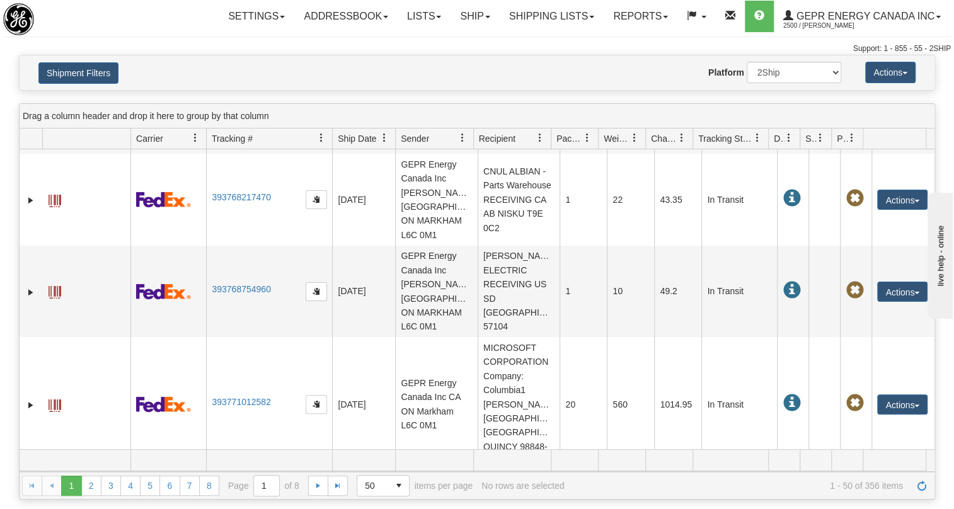
scroll to position [974, 0]
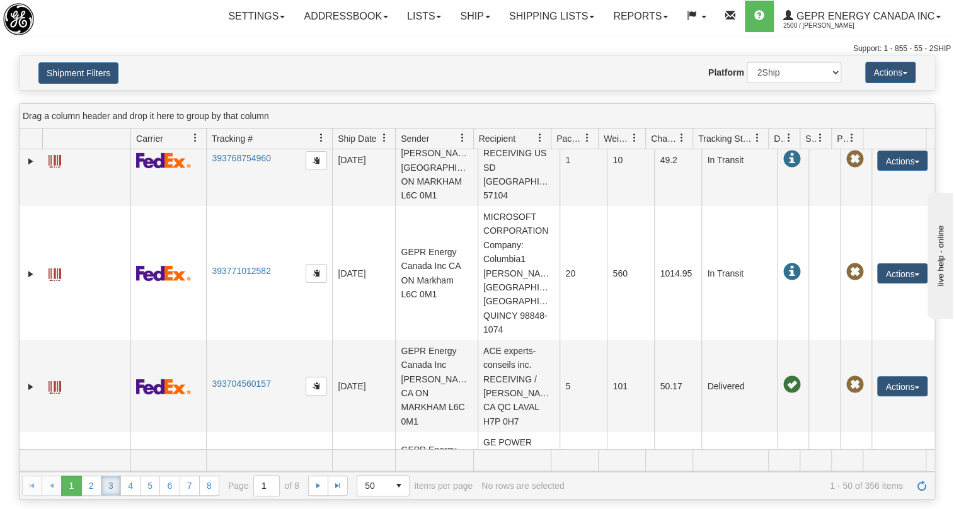
click at [112, 486] on link "3" at bounding box center [111, 486] width 20 height 20
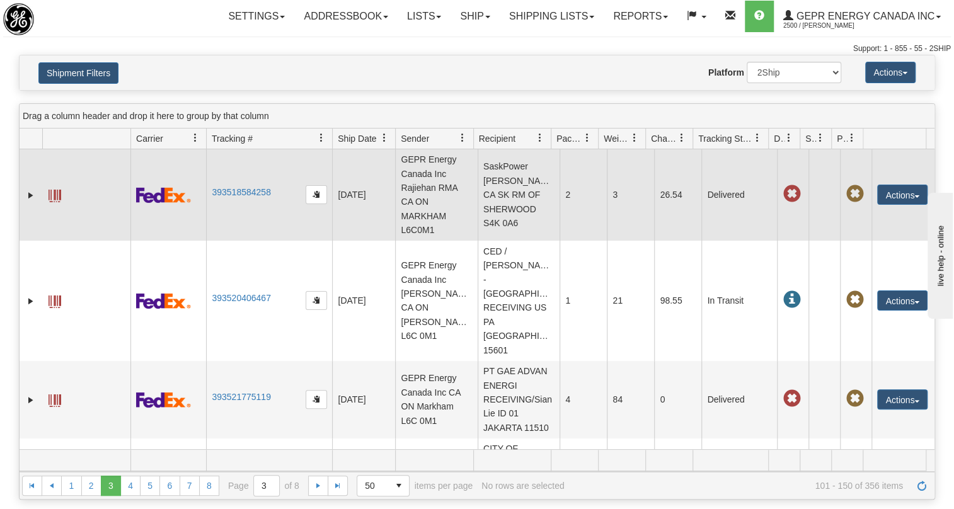
scroll to position [0, 0]
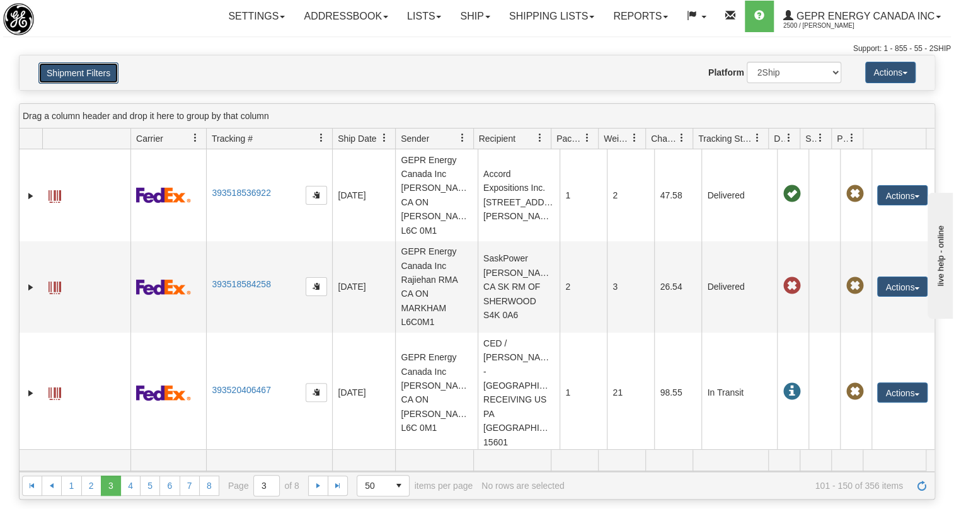
click at [98, 69] on button "Shipment Filters" at bounding box center [78, 72] width 80 height 21
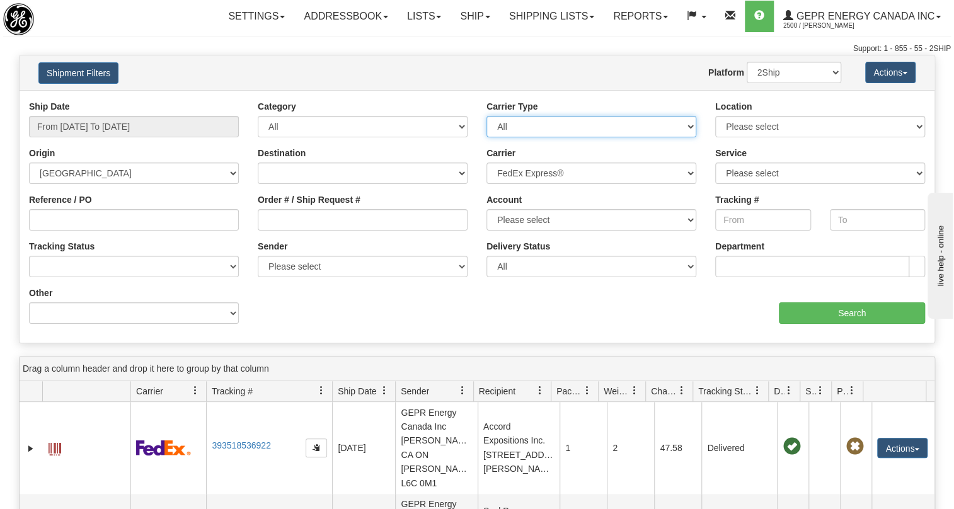
click at [687, 124] on select "All Most Common Small Package (Parcel / Courier) International Less Than Truckl…" at bounding box center [591, 126] width 210 height 21
click at [695, 127] on select "All Most Common Small Package (Parcel / Courier) International Less Than Truckl…" at bounding box center [591, 126] width 210 height 21
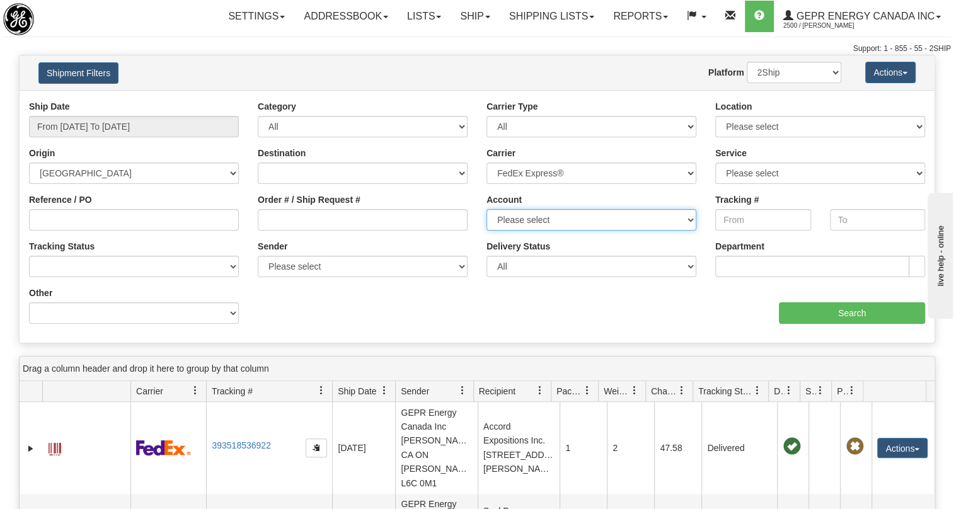
click at [690, 220] on select "Please select FedEx" at bounding box center [591, 219] width 210 height 21
select select "12416"
click at [486, 209] on select "Please select FedEx" at bounding box center [591, 219] width 210 height 21
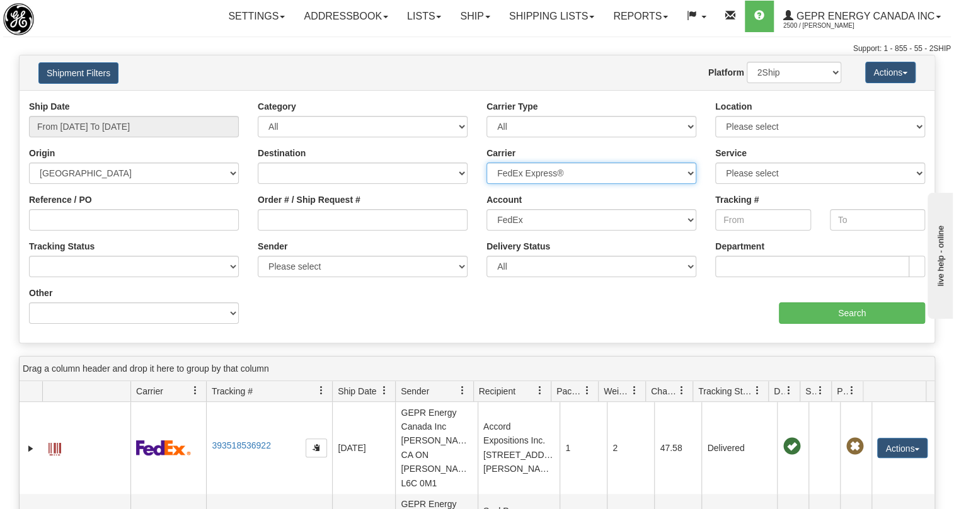
click at [689, 175] on select "Please select 2Ship [DATE] DHL FedEx Express® FedEx® LTL Purolator UPS" at bounding box center [591, 173] width 210 height 21
click at [486, 163] on select "Please select 2Ship [DATE] DHL FedEx Express® FedEx® LTL Purolator UPS" at bounding box center [591, 173] width 210 height 21
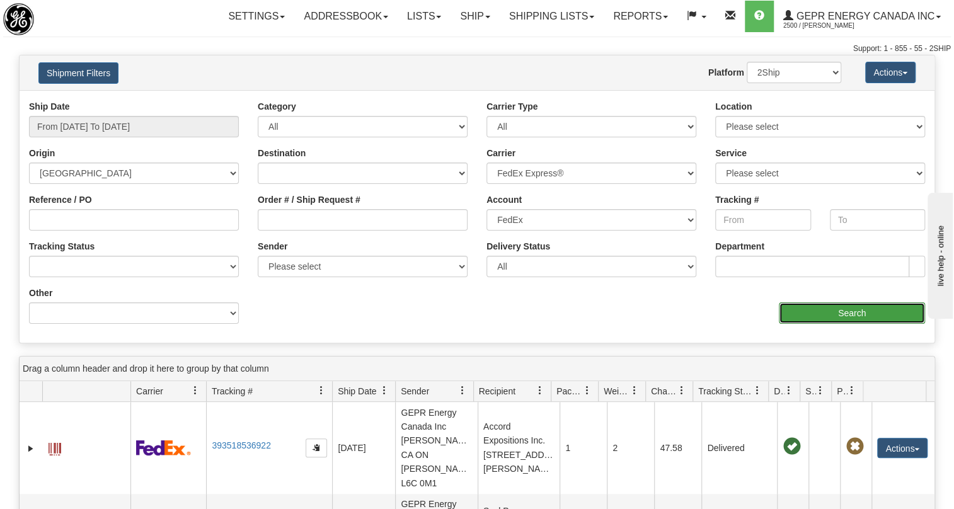
click at [841, 312] on input "Search" at bounding box center [852, 312] width 146 height 21
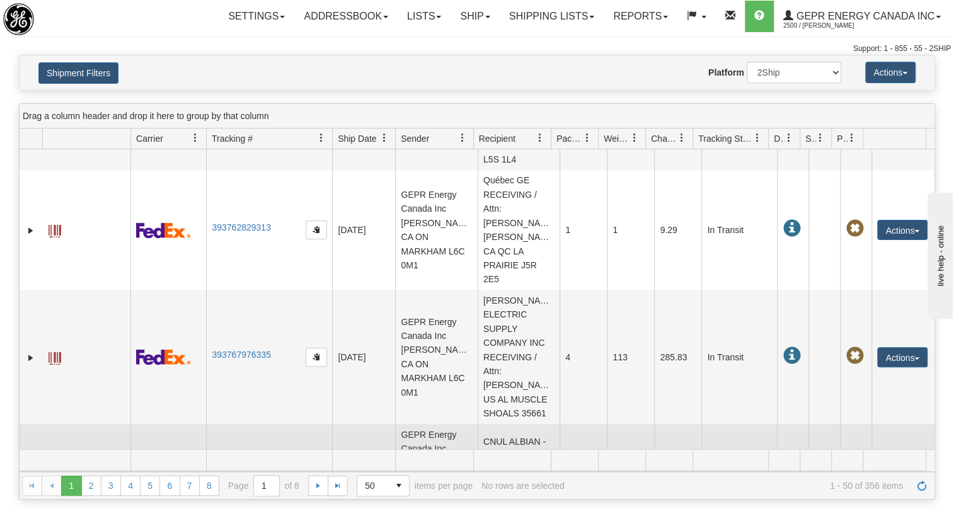
scroll to position [573, 0]
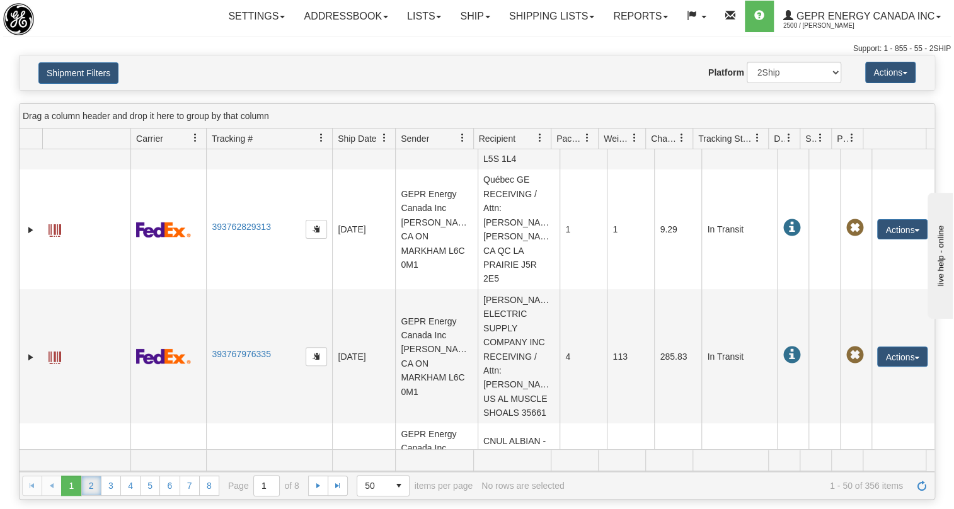
click at [88, 485] on link "2" at bounding box center [91, 486] width 20 height 20
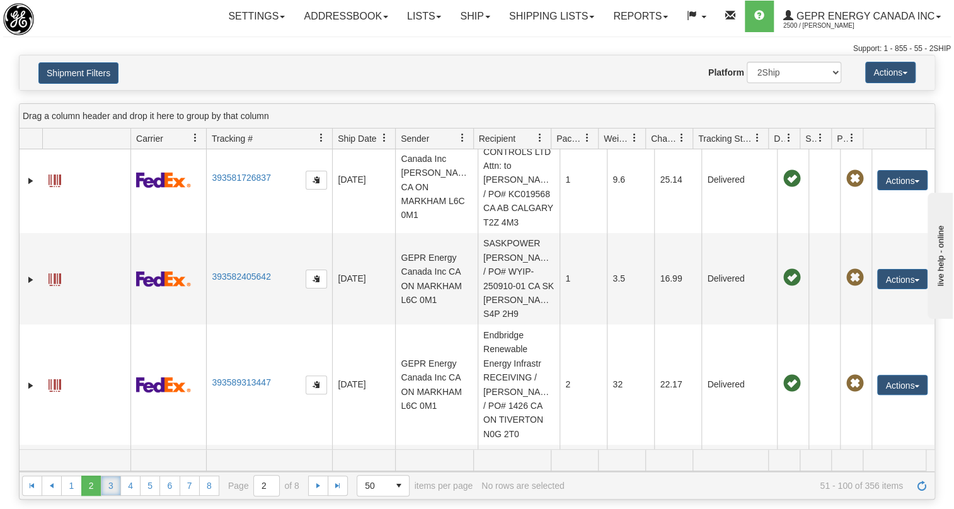
click at [108, 485] on link "3" at bounding box center [111, 486] width 20 height 20
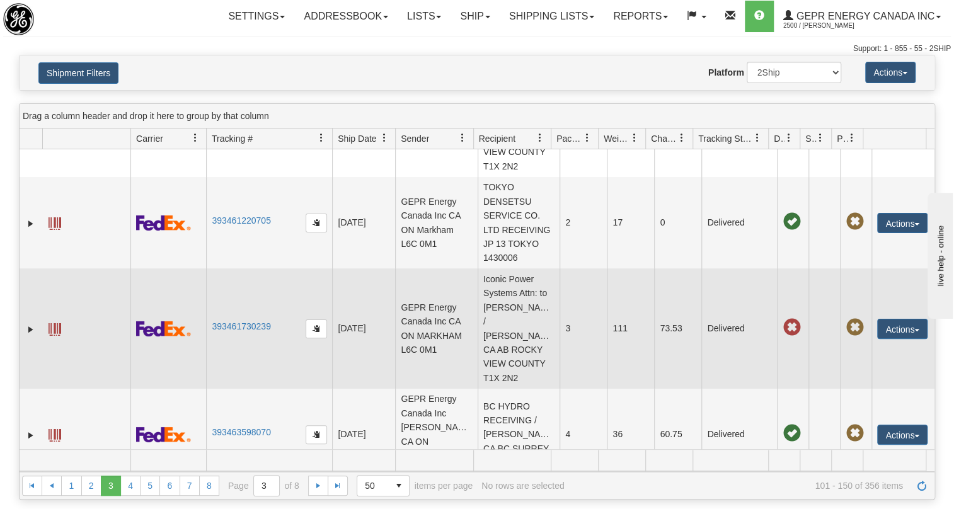
scroll to position [1546, 0]
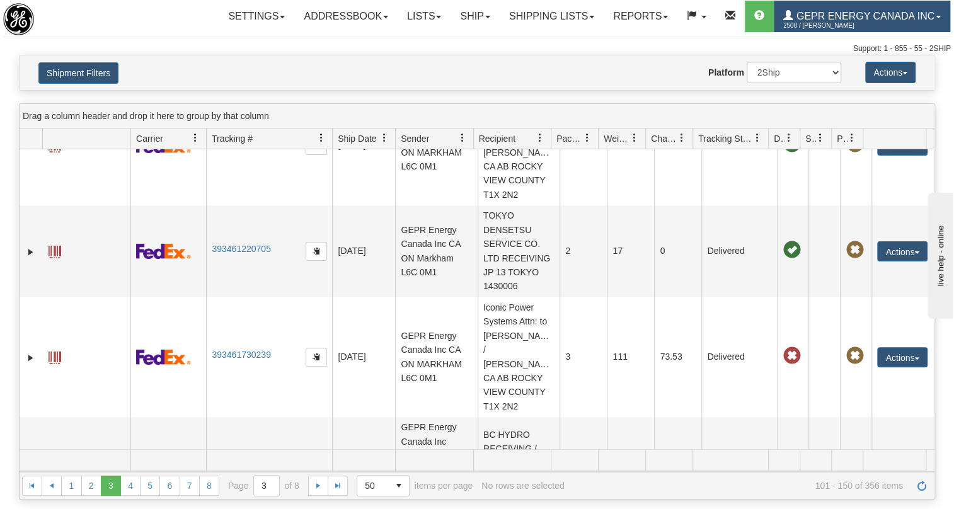
click at [932, 17] on span "GEPR Energy Canada Inc" at bounding box center [863, 16] width 141 height 11
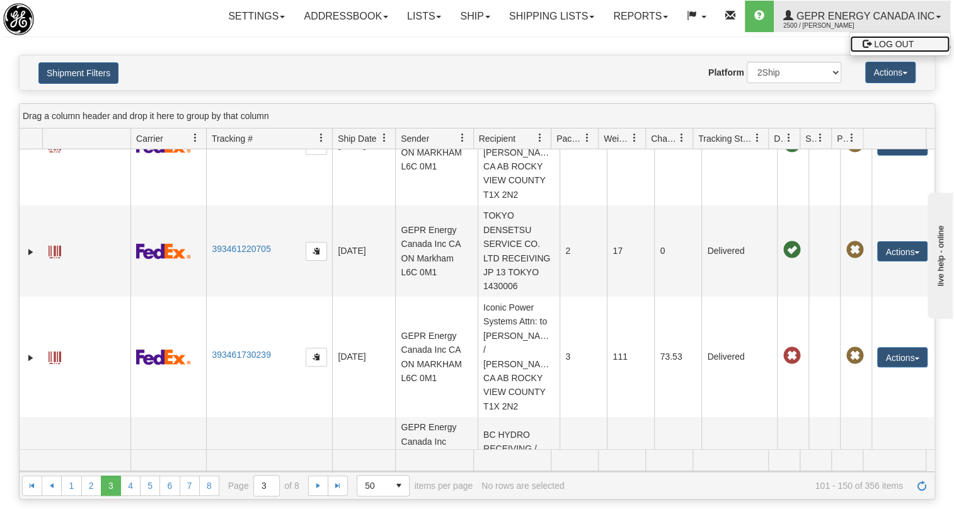
click at [895, 44] on span "LOG OUT" at bounding box center [894, 44] width 40 height 10
